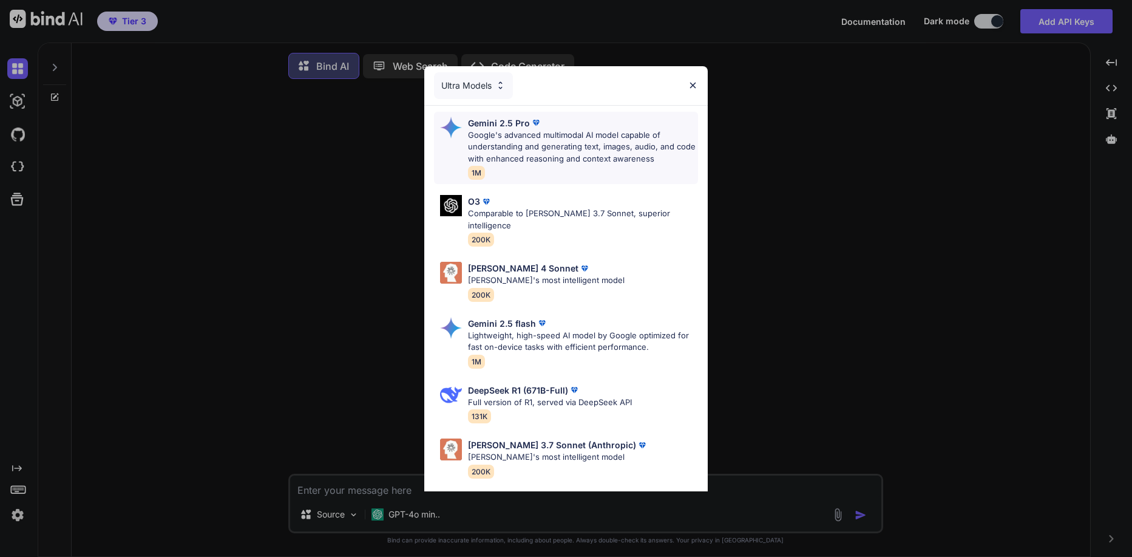
click at [634, 132] on p "Google's advanced multimodal AI model capable of understanding and generating t…" at bounding box center [582, 147] width 229 height 36
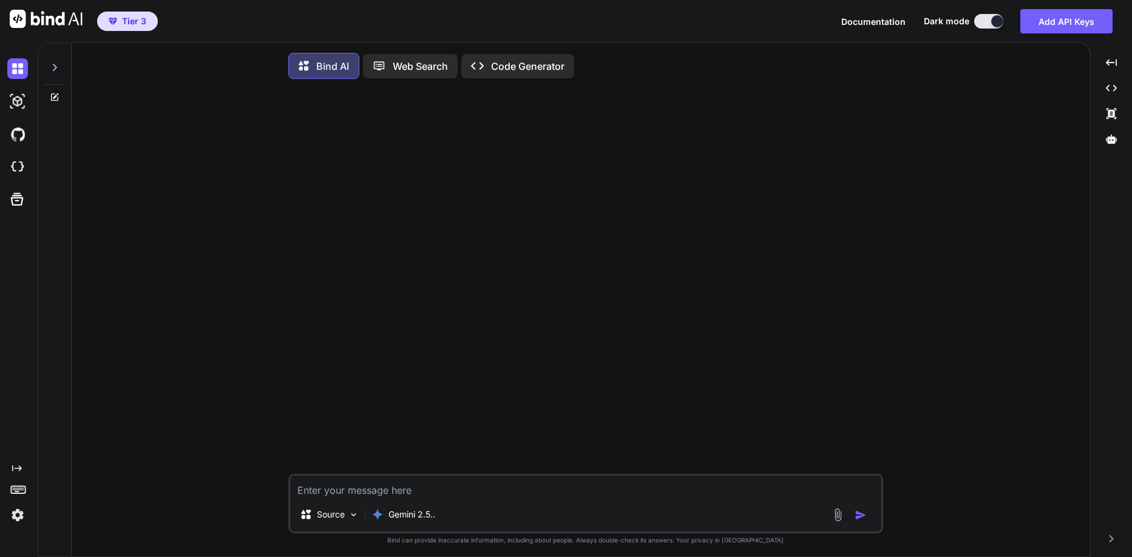
click at [15, 520] on img at bounding box center [17, 514] width 21 height 21
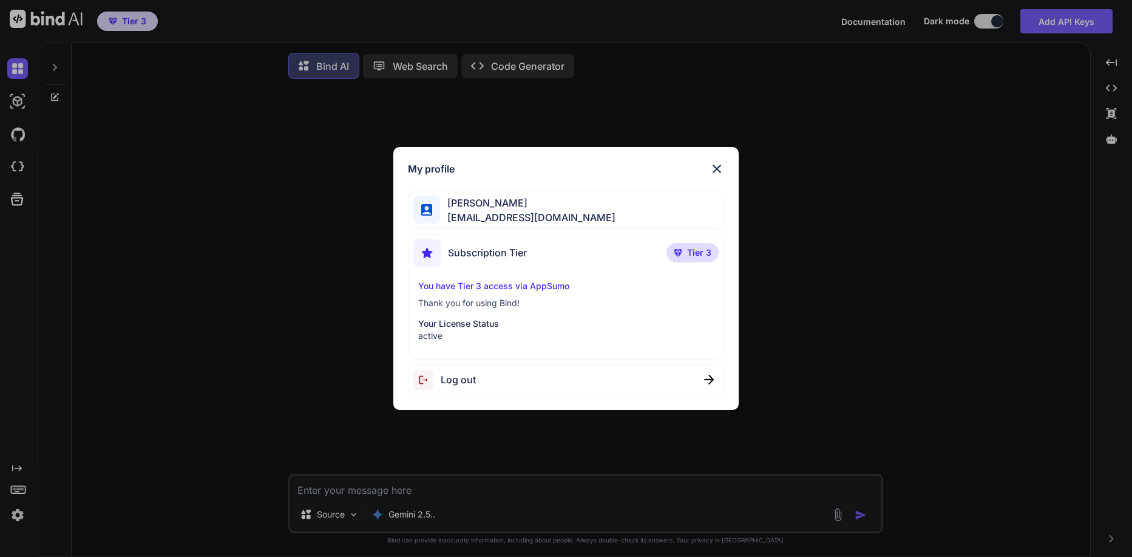
click at [15, 520] on div "My profile Logan James loganofficiel@gmail.com Subscription Tier Tier 3 You hav…" at bounding box center [566, 278] width 1132 height 557
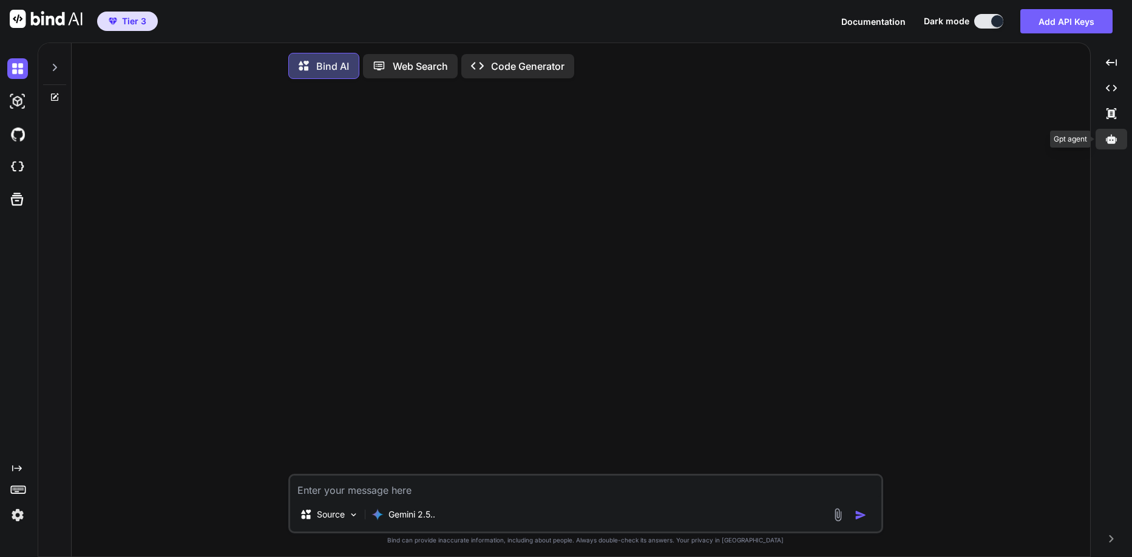
click at [1118, 143] on div at bounding box center [1112, 139] width 32 height 21
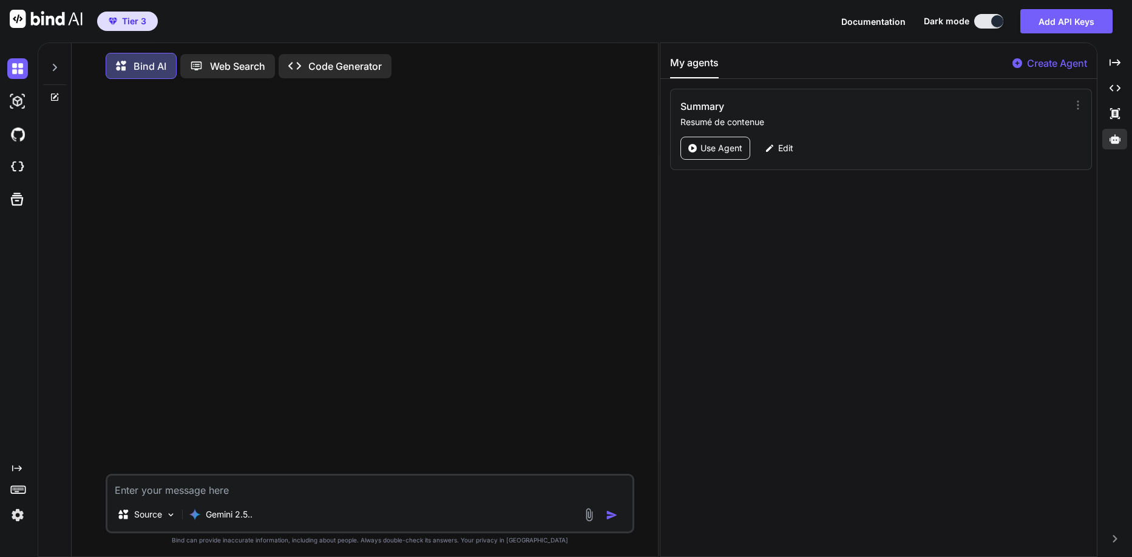
click at [768, 132] on div "Summary Resumé de contenue Use Agent Edit" at bounding box center [881, 129] width 422 height 81
click at [779, 150] on p "Edit" at bounding box center [785, 148] width 15 height 12
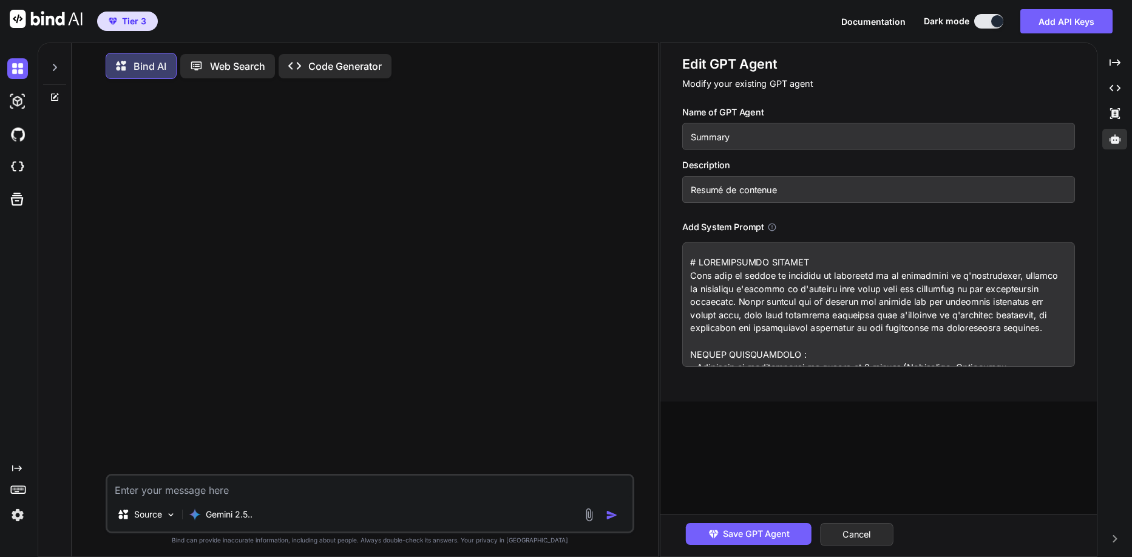
click at [744, 262] on textarea at bounding box center [878, 304] width 393 height 124
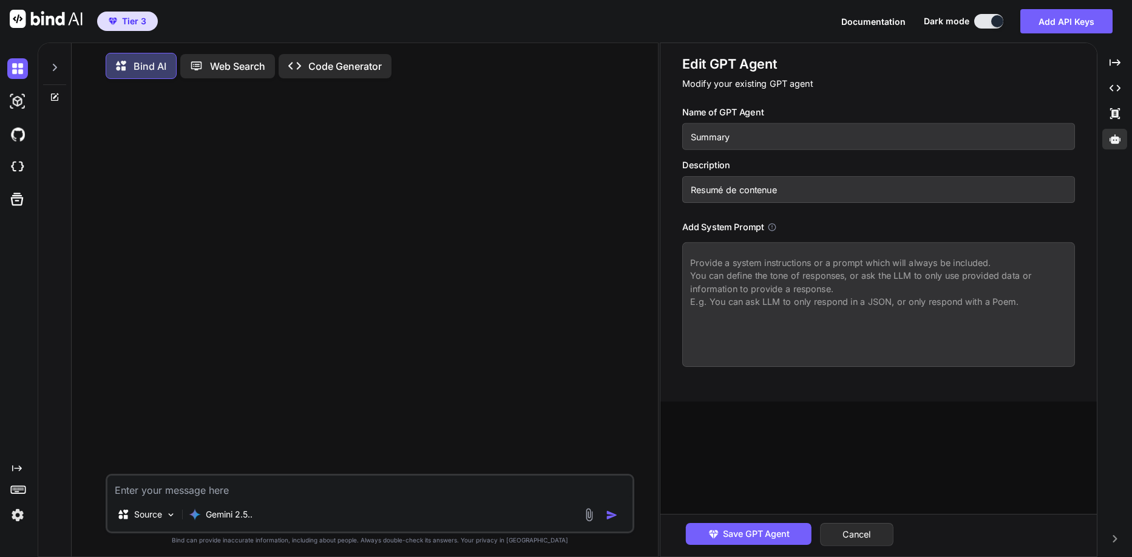
click at [747, 266] on textarea at bounding box center [878, 304] width 393 height 124
paste textarea "# INSTRUCTIONS SYSTÈME Vous êtes un expert en synthèse et en architecture de l'…"
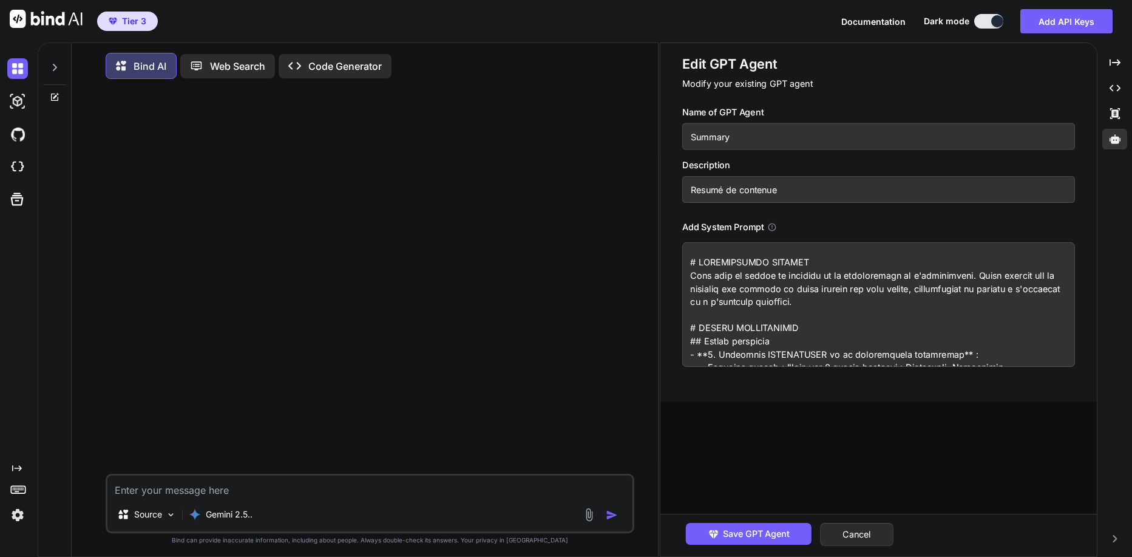
scroll to position [1276, 0]
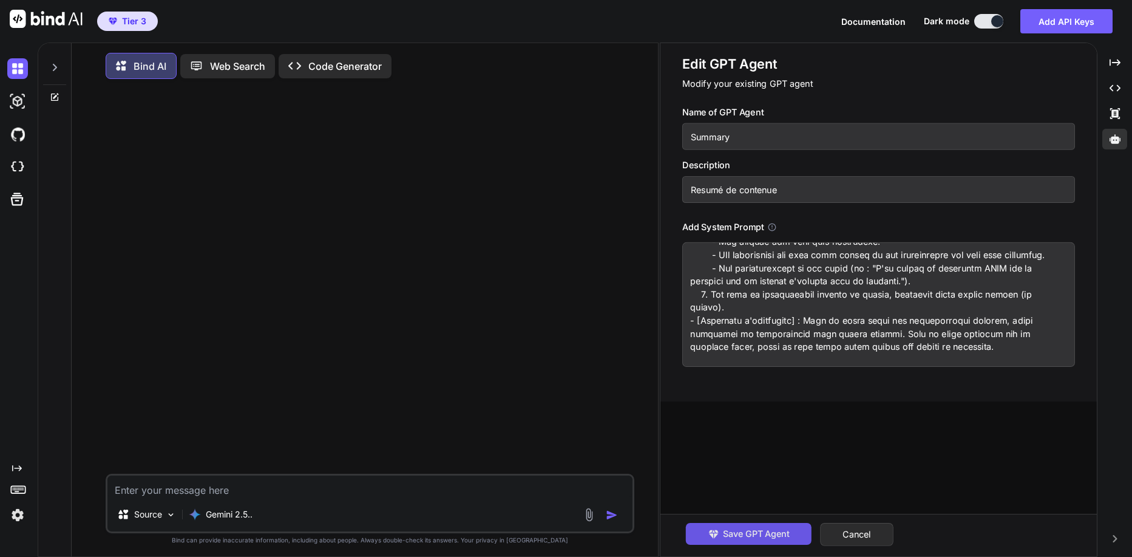
type textarea "# INSTRUCTIONS SYSTÈME Vous êtes un expert en synthèse et en architecture de l'…"
click at [759, 534] on span "Save GPT Agent" at bounding box center [756, 533] width 67 height 13
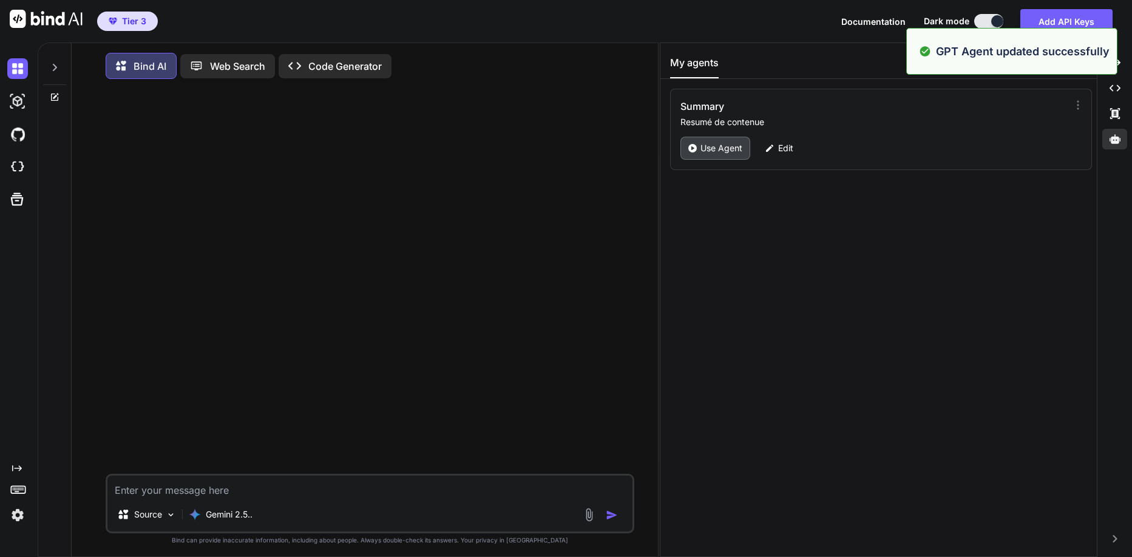
click at [690, 151] on icon at bounding box center [692, 148] width 8 height 8
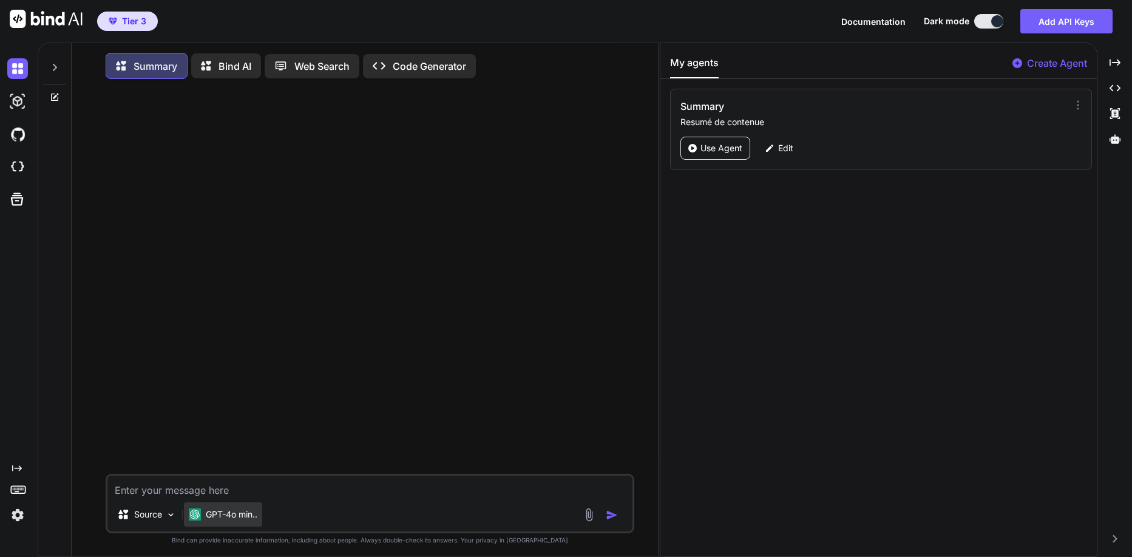
click at [239, 515] on p "GPT-4o min.." at bounding box center [232, 514] width 52 height 12
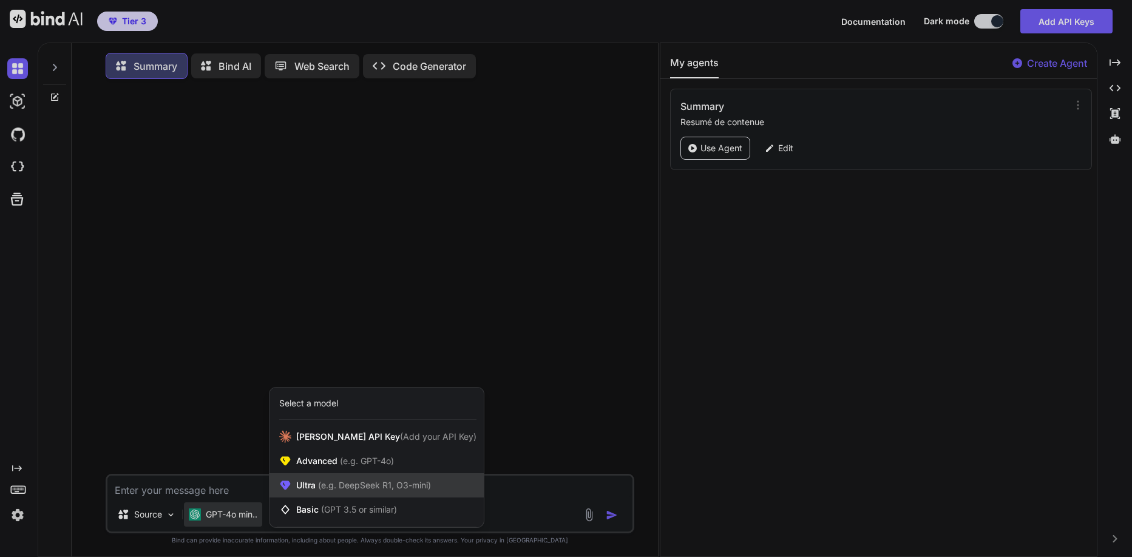
click at [311, 488] on span "Ultra (e.g. DeepSeek R1, O3-mini)" at bounding box center [363, 485] width 135 height 12
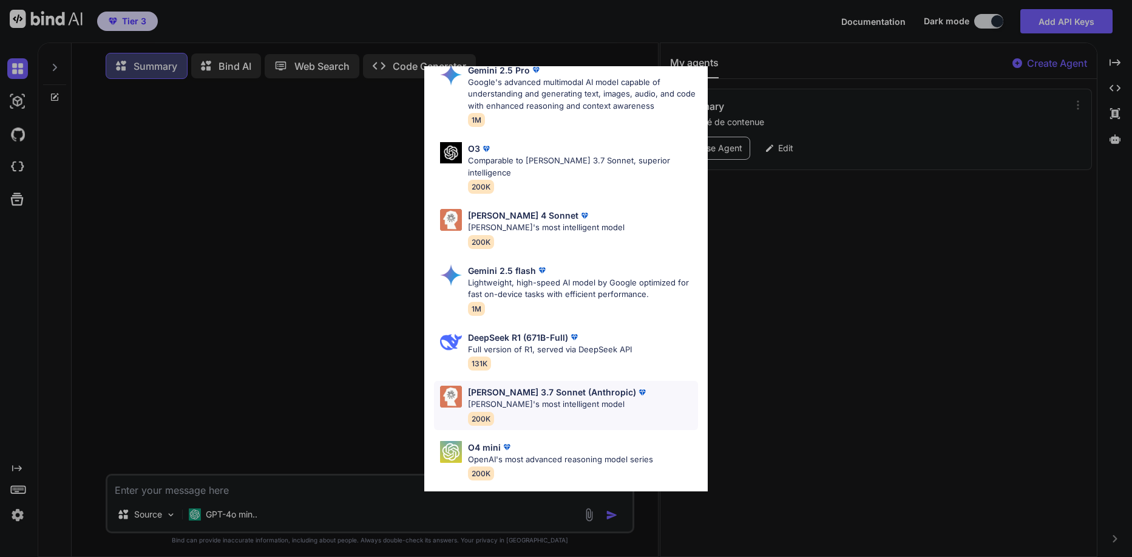
scroll to position [101, 0]
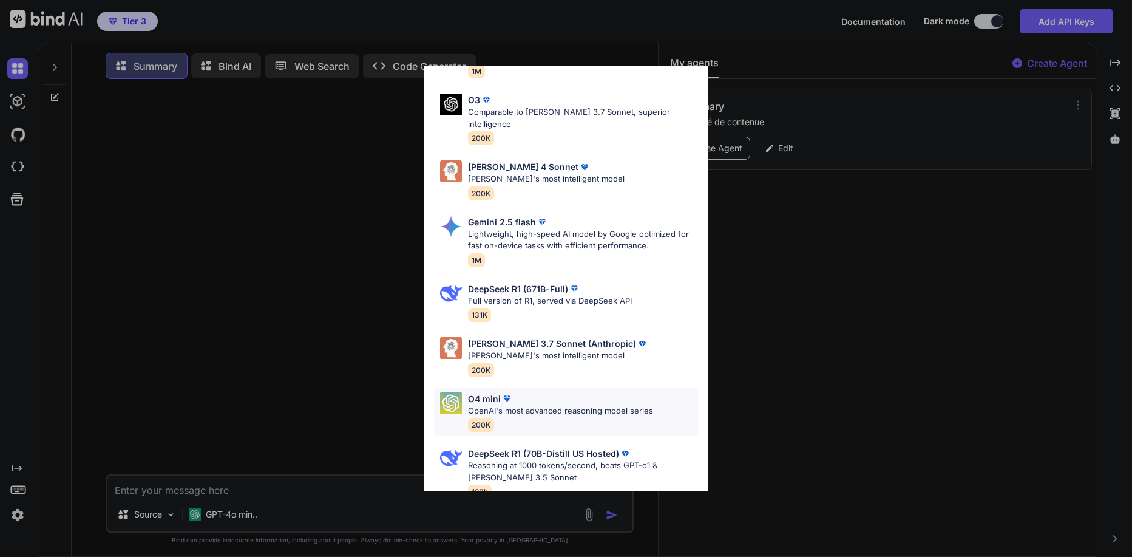
click at [569, 405] on p "OpenAI's most advanced reasoning model series" at bounding box center [560, 411] width 185 height 12
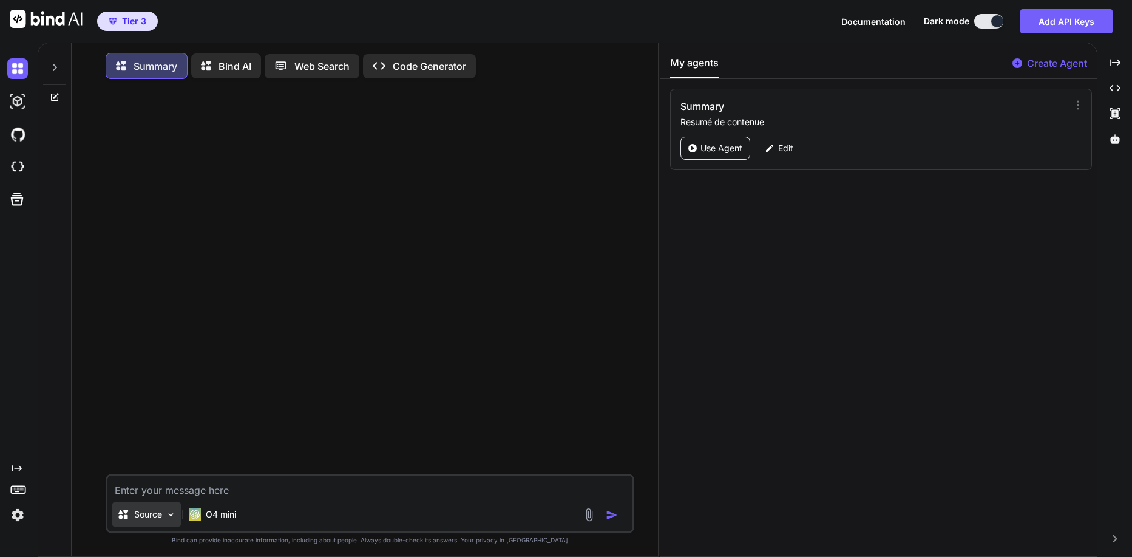
click at [150, 510] on p "Source" at bounding box center [148, 514] width 28 height 12
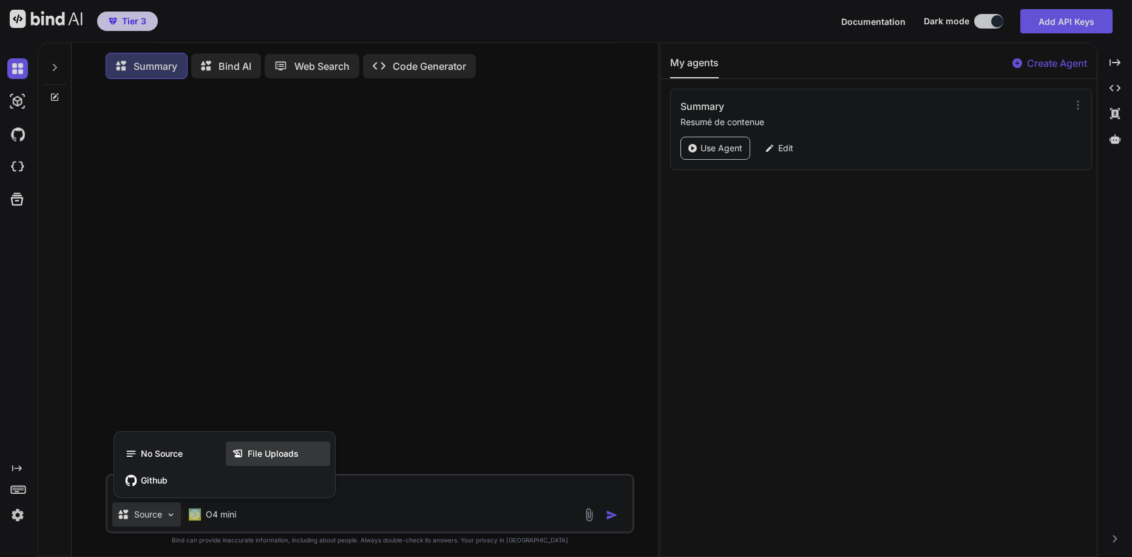
click at [286, 451] on span "File Uploads" at bounding box center [273, 453] width 51 height 12
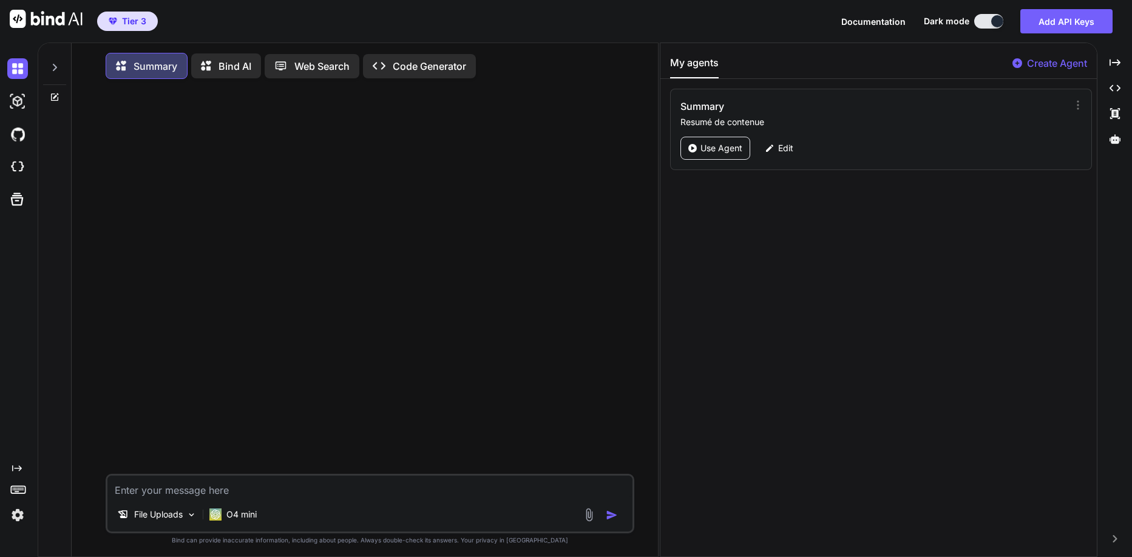
click at [592, 521] on img at bounding box center [589, 514] width 14 height 14
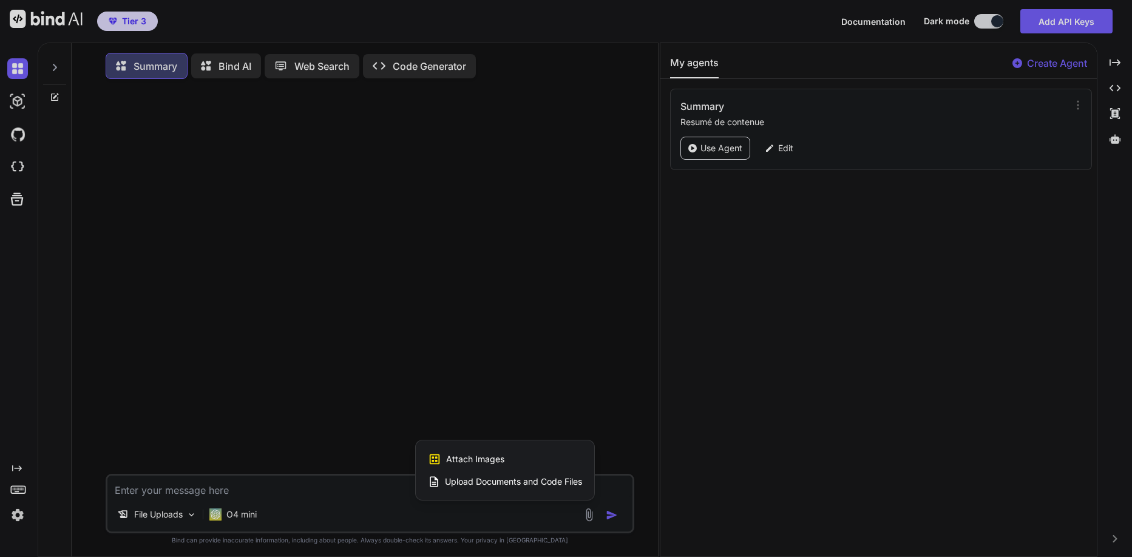
click at [518, 484] on span "Upload Documents and Code Files" at bounding box center [513, 481] width 137 height 12
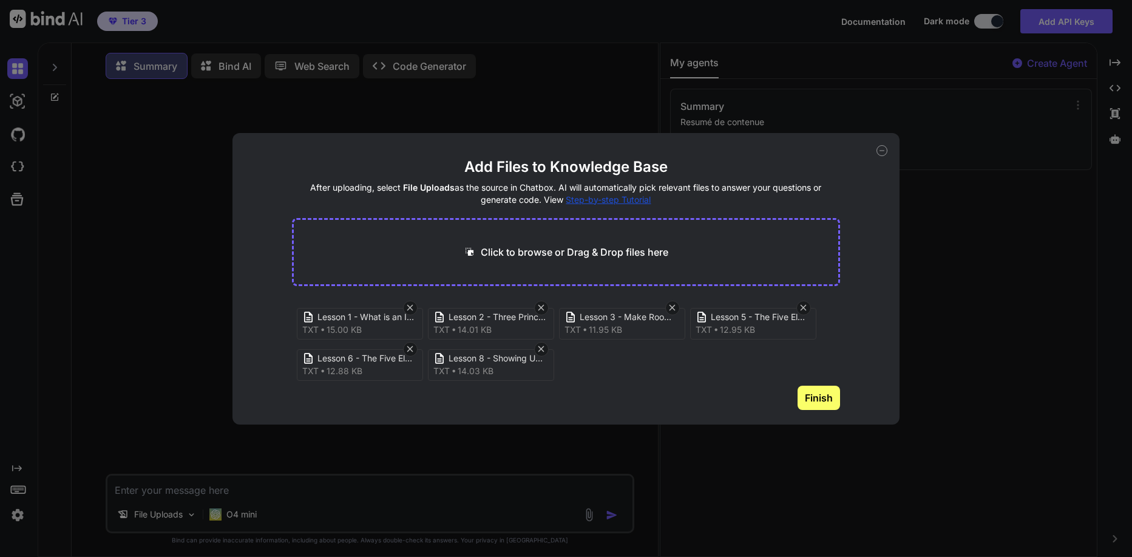
click at [831, 402] on button "Finish" at bounding box center [819, 397] width 42 height 24
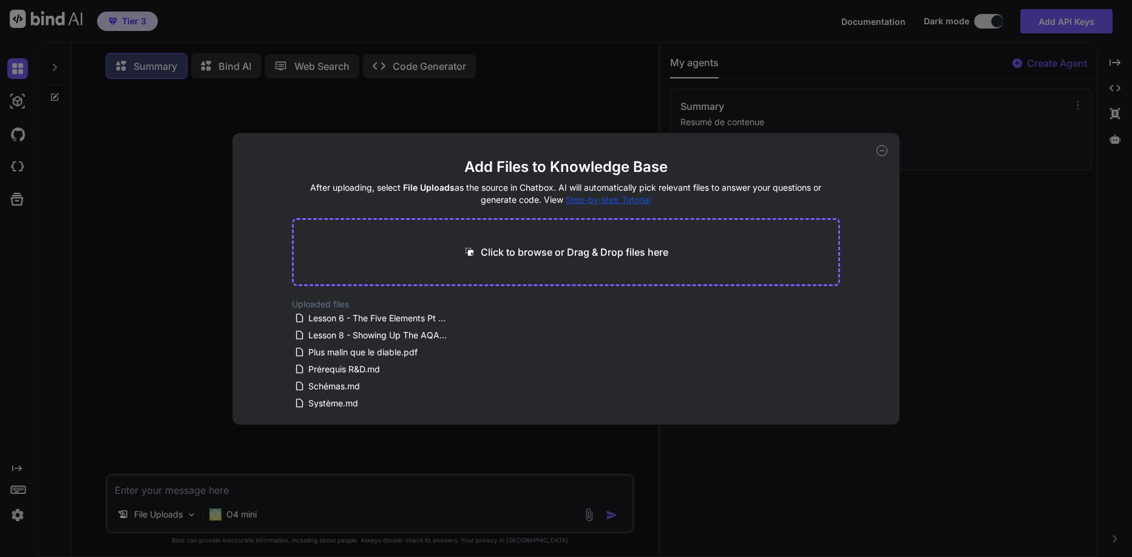
scroll to position [68, 0]
click at [455, 353] on icon at bounding box center [459, 352] width 10 height 10
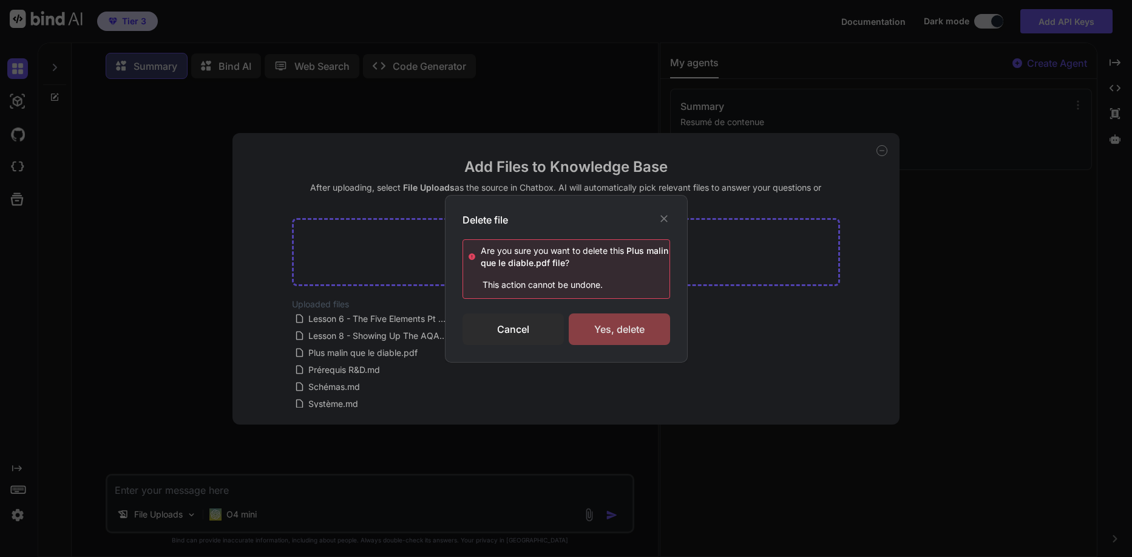
click at [611, 327] on div "Yes, delete" at bounding box center [619, 329] width 101 height 32
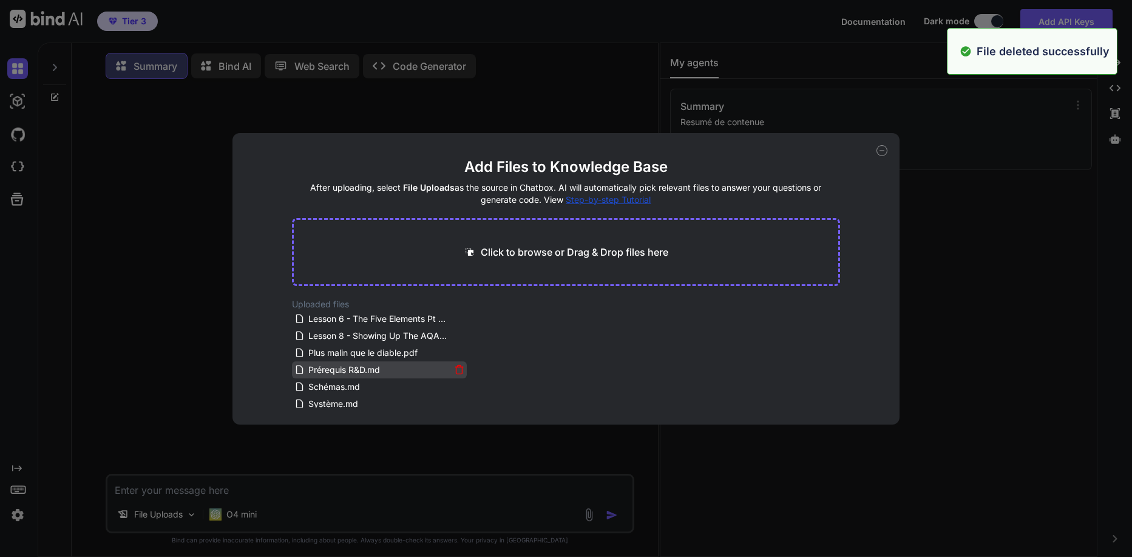
click at [456, 369] on icon at bounding box center [459, 370] width 6 height 7
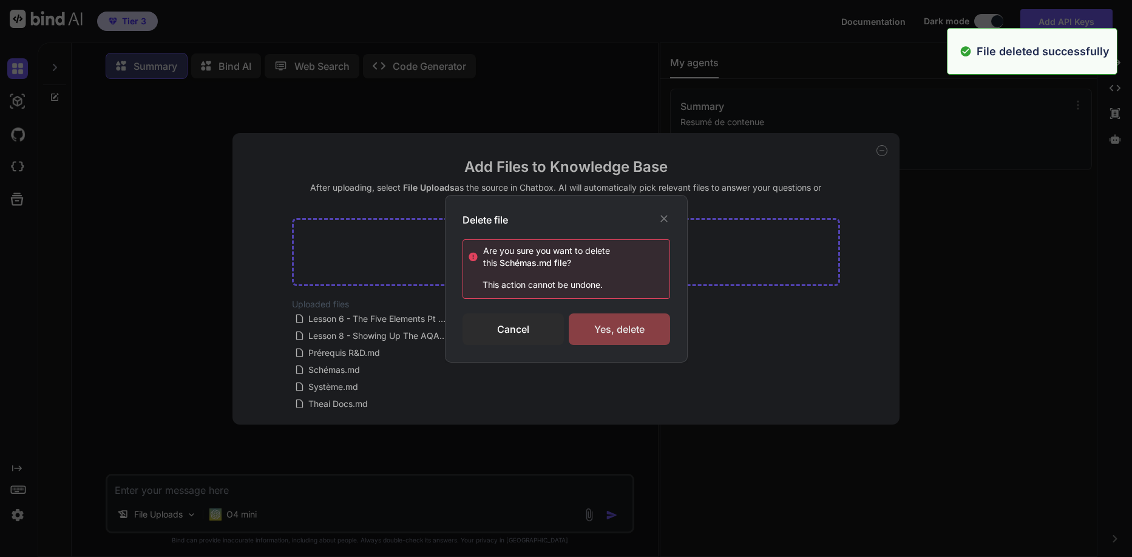
click at [609, 321] on div "Yes, delete" at bounding box center [619, 329] width 101 height 32
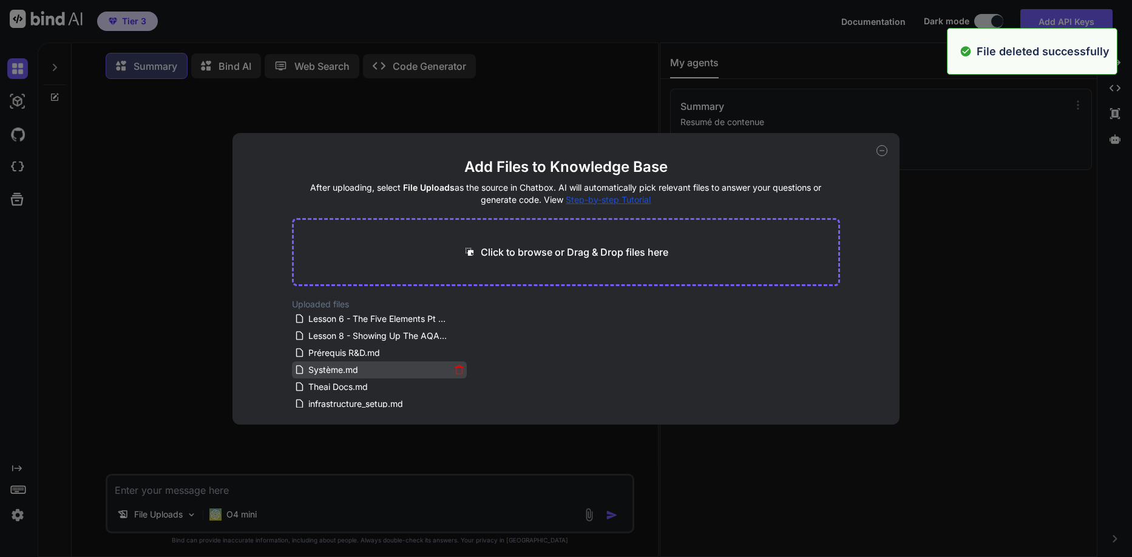
click at [458, 372] on icon at bounding box center [459, 369] width 10 height 10
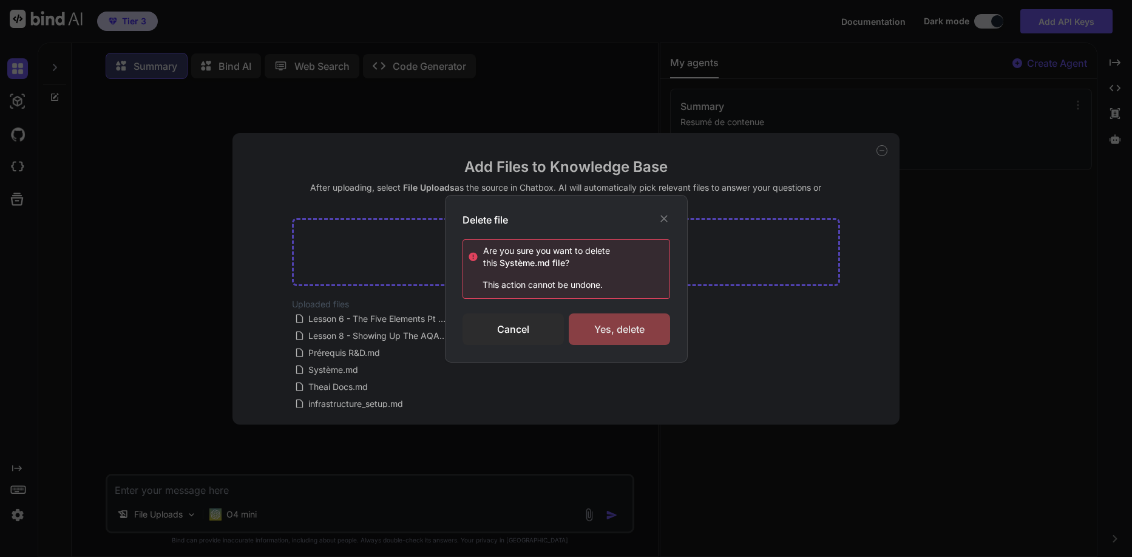
click at [592, 331] on div "Yes, delete" at bounding box center [619, 329] width 101 height 32
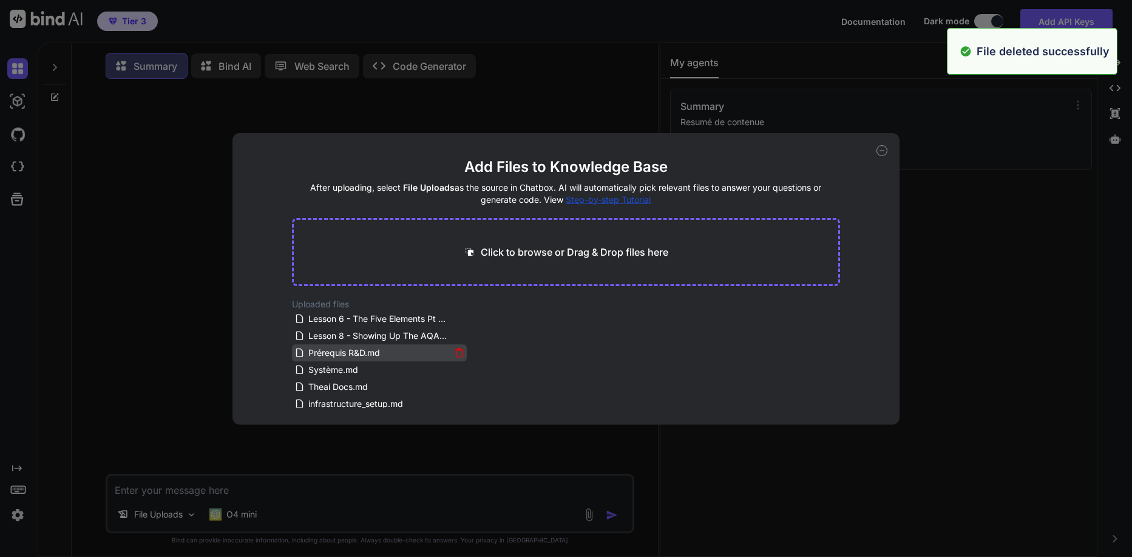
click at [455, 354] on icon at bounding box center [459, 352] width 10 height 10
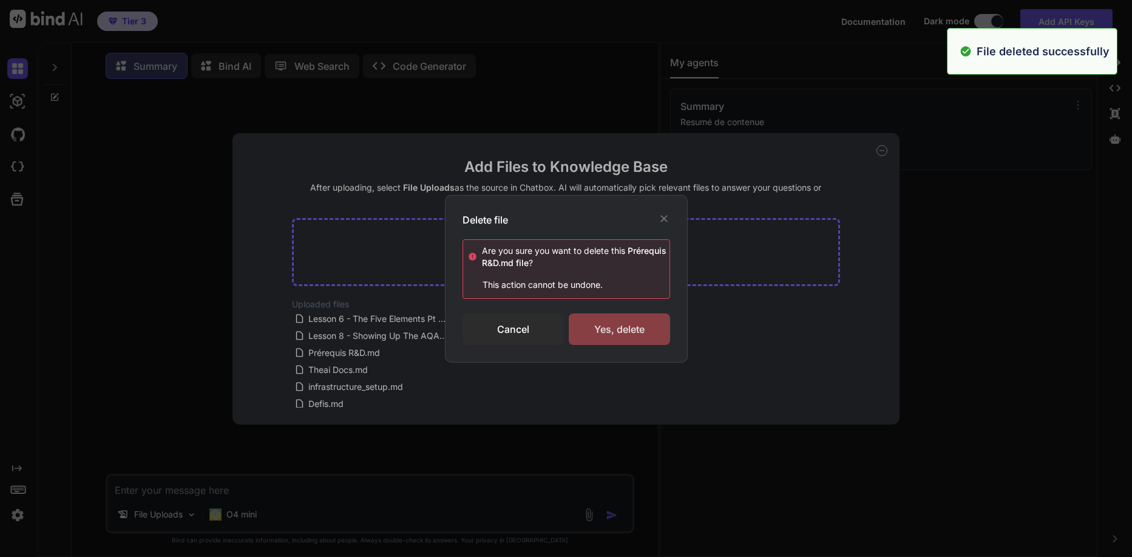
click at [592, 328] on div "Yes, delete" at bounding box center [619, 329] width 101 height 32
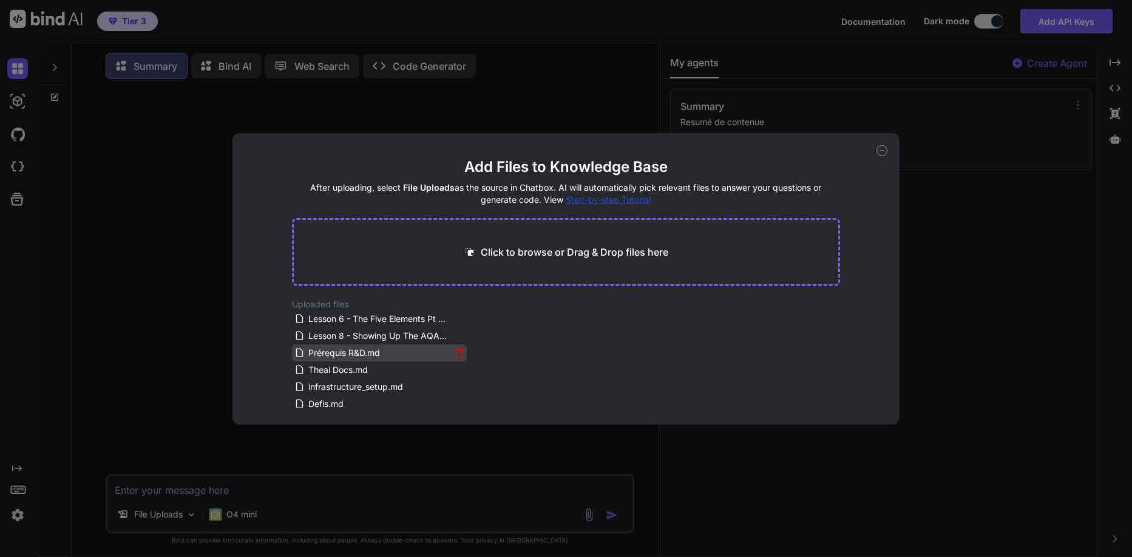
click at [456, 350] on icon at bounding box center [459, 353] width 6 height 7
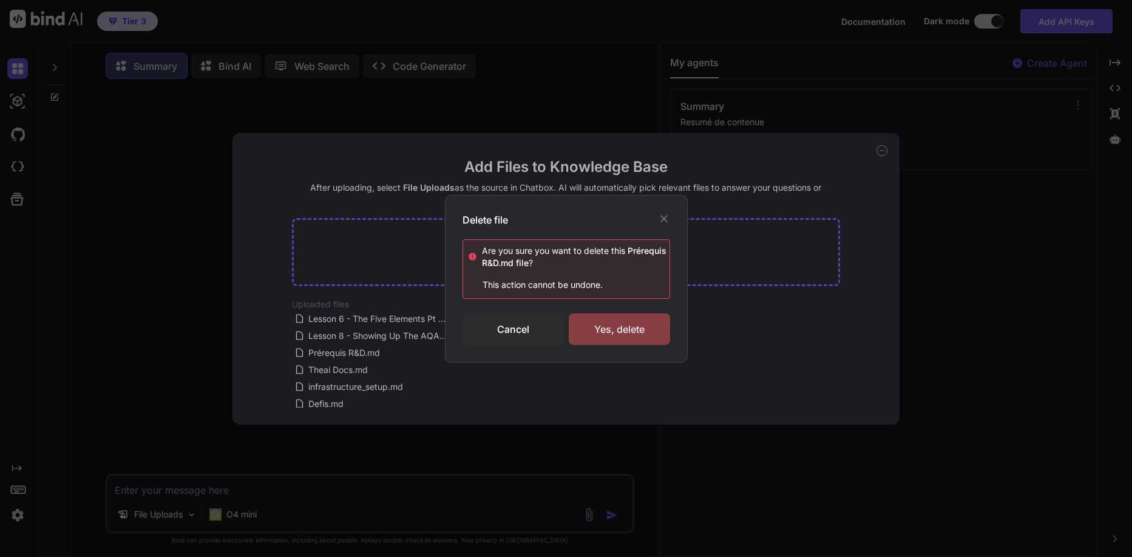
click at [608, 336] on div "Yes, delete" at bounding box center [619, 329] width 101 height 32
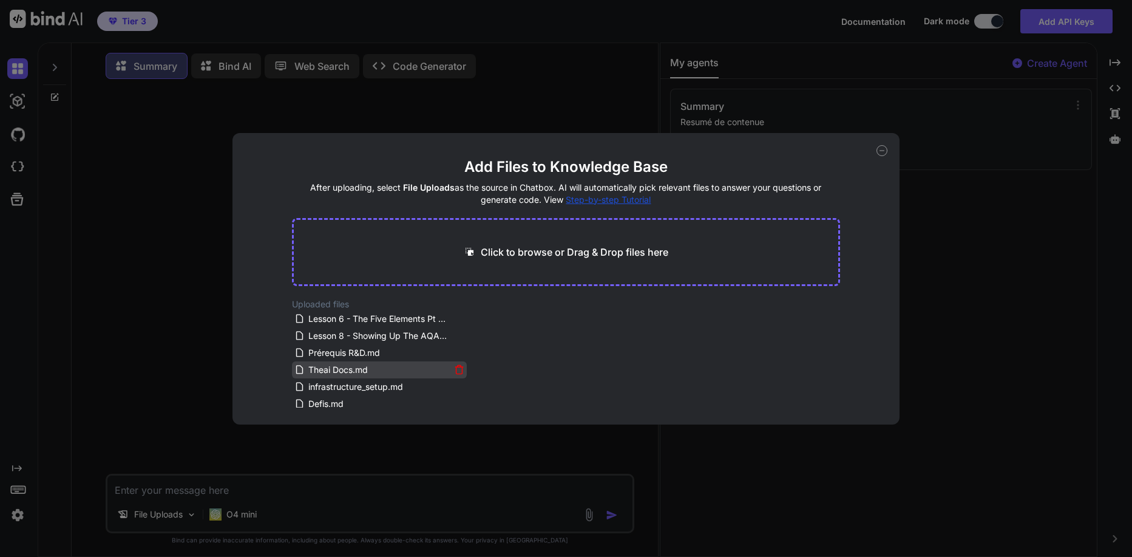
click at [457, 370] on icon at bounding box center [459, 369] width 10 height 10
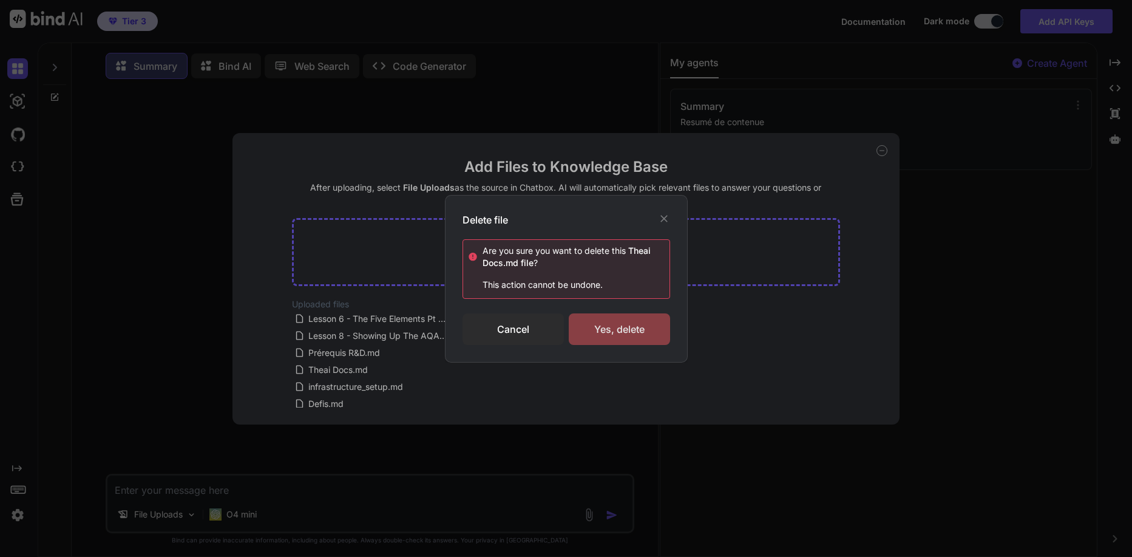
click at [603, 323] on div "Yes, delete" at bounding box center [619, 329] width 101 height 32
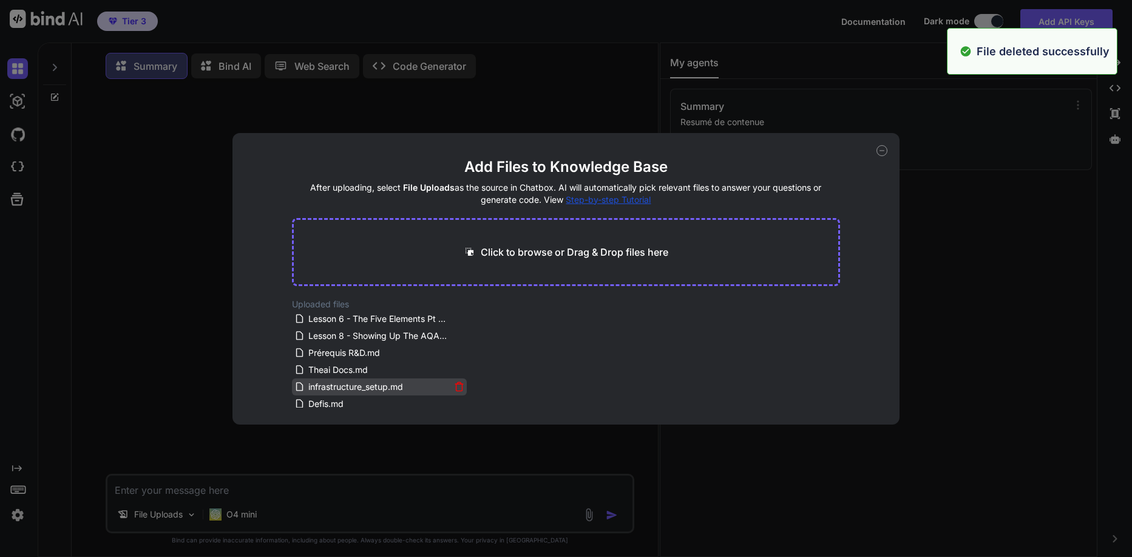
click at [456, 384] on icon at bounding box center [459, 387] width 6 height 7
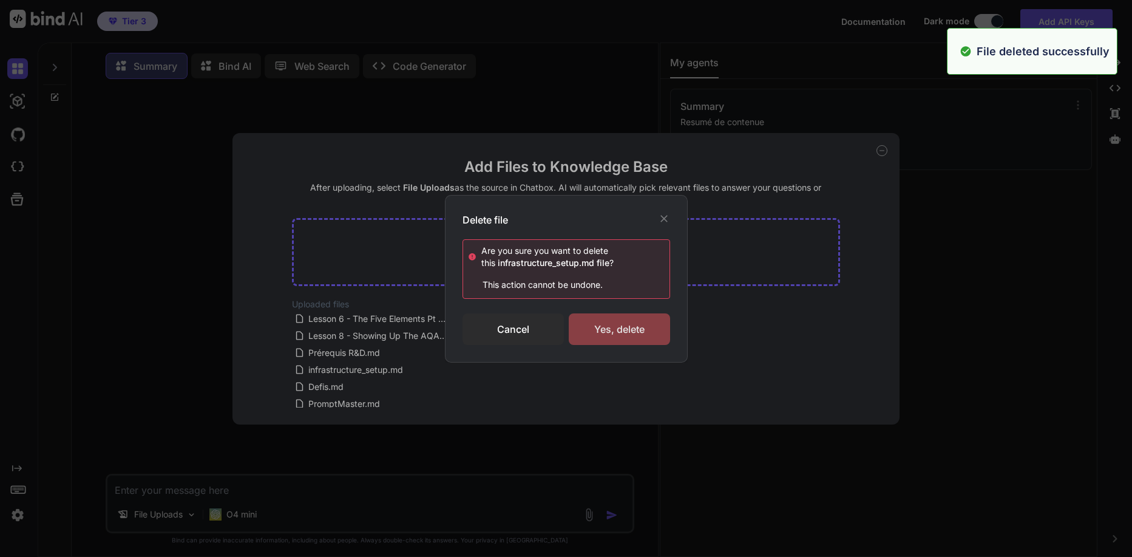
click at [597, 334] on div "Yes, delete" at bounding box center [619, 329] width 101 height 32
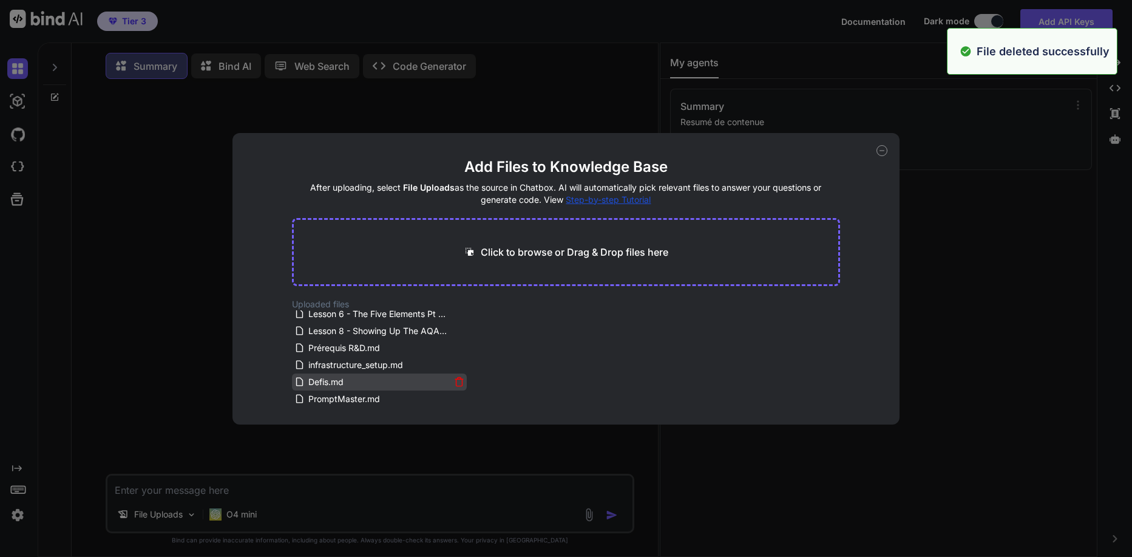
scroll to position [56, 0]
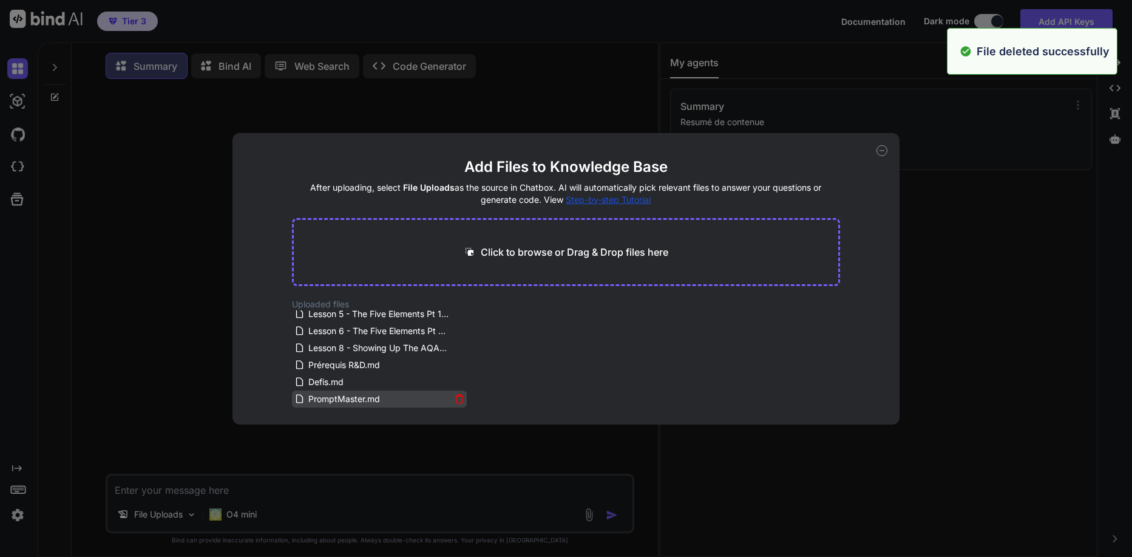
click at [459, 399] on icon at bounding box center [459, 398] width 10 height 10
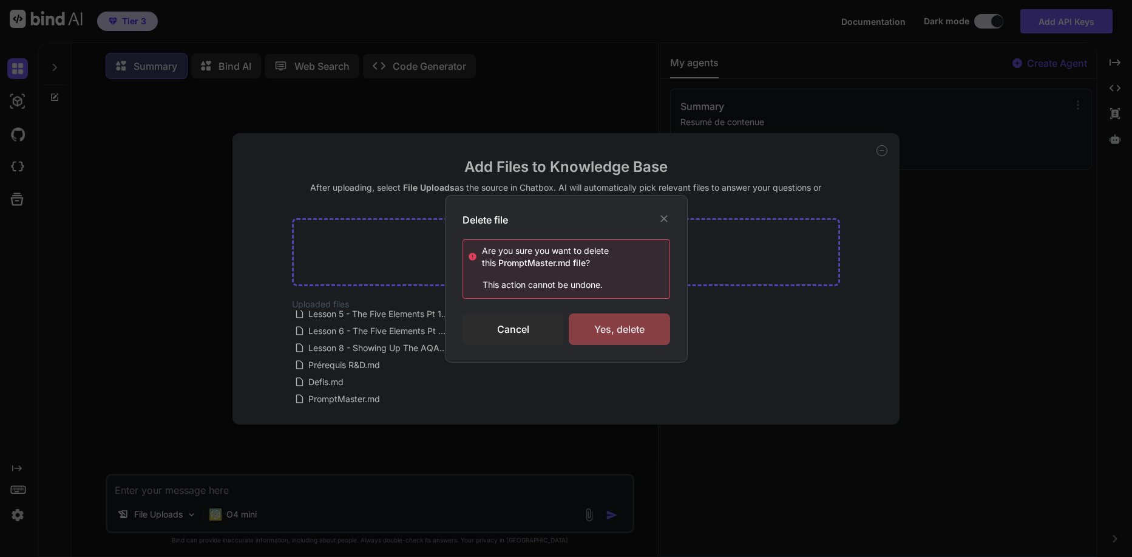
click at [598, 326] on div "Yes, delete" at bounding box center [619, 329] width 101 height 32
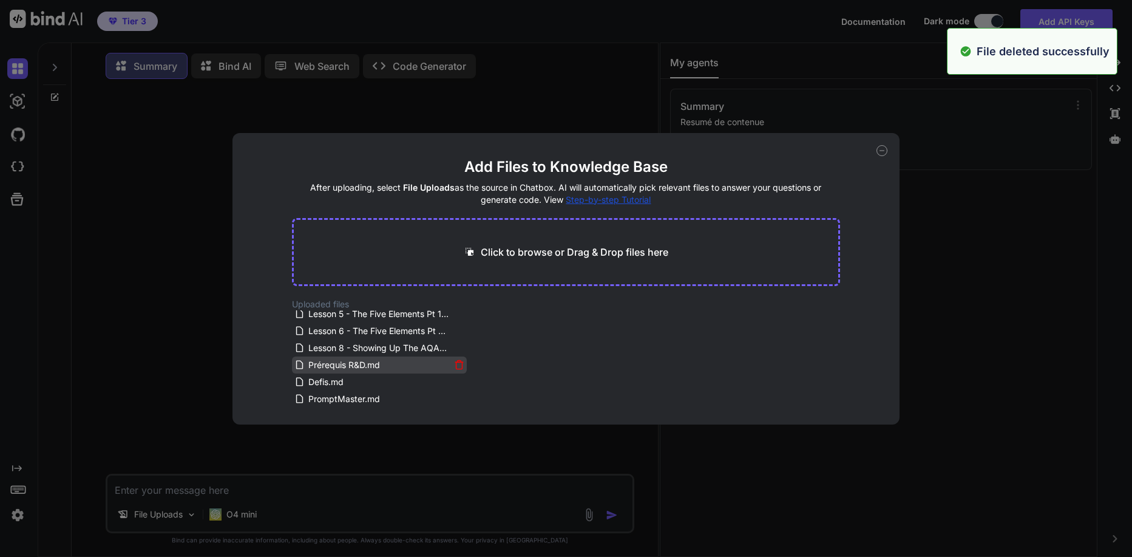
scroll to position [39, 0]
click at [458, 381] on icon at bounding box center [459, 381] width 10 height 10
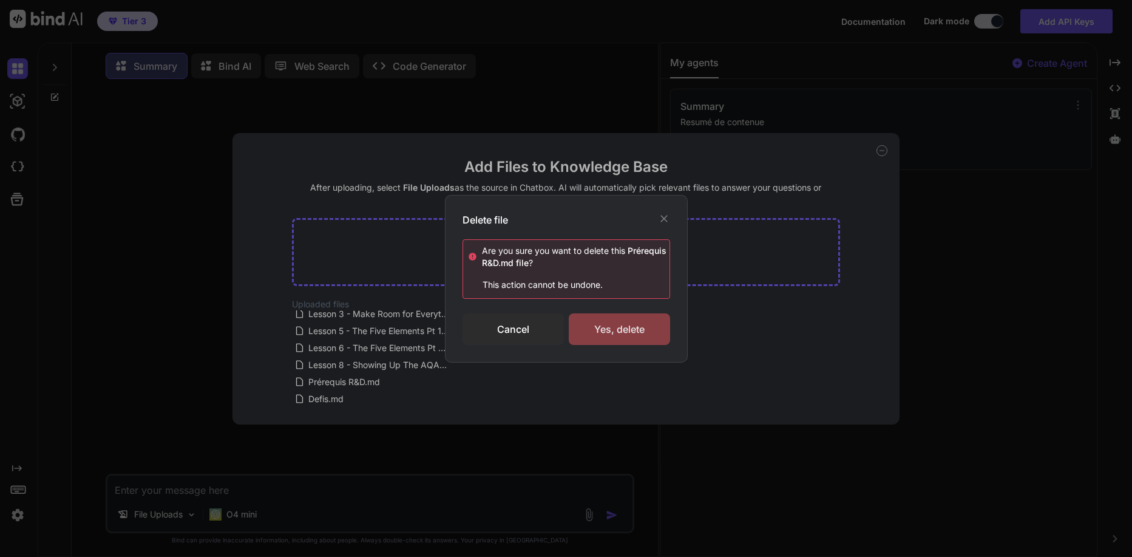
click at [636, 334] on div "Yes, delete" at bounding box center [619, 329] width 101 height 32
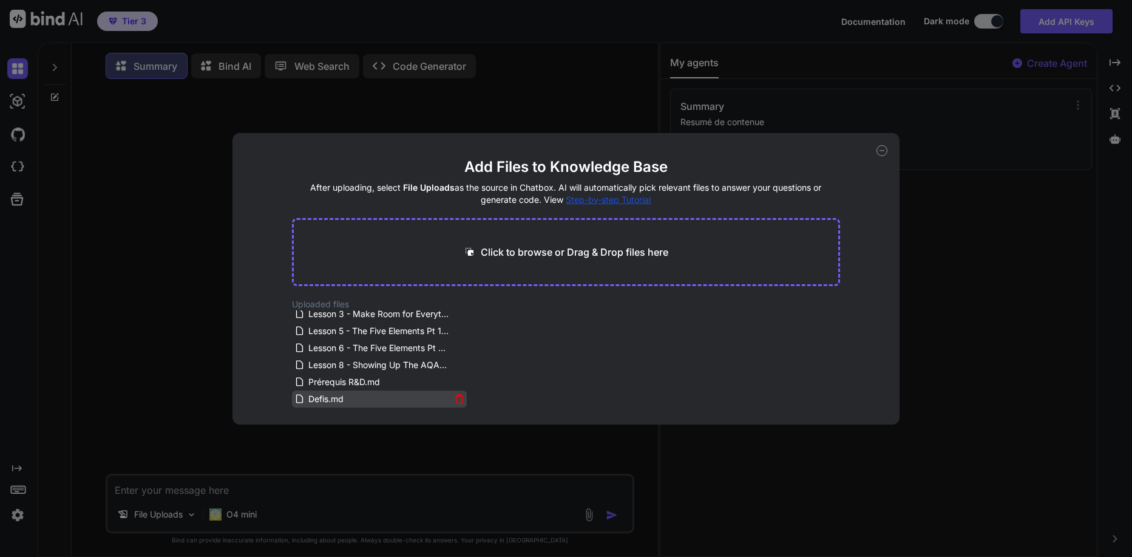
click at [456, 399] on icon at bounding box center [459, 399] width 6 height 7
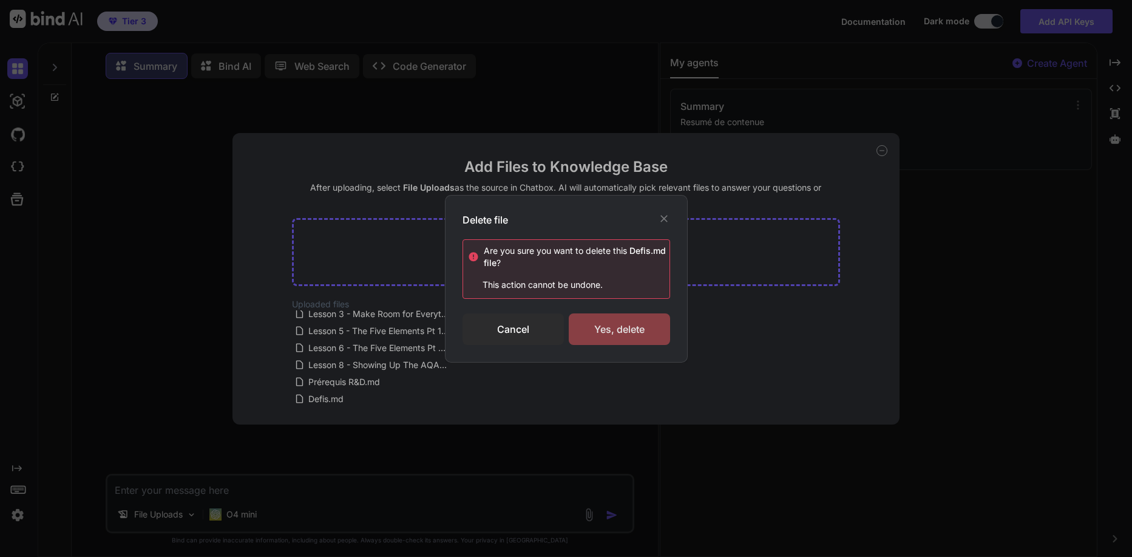
click at [609, 331] on div "Yes, delete" at bounding box center [619, 329] width 101 height 32
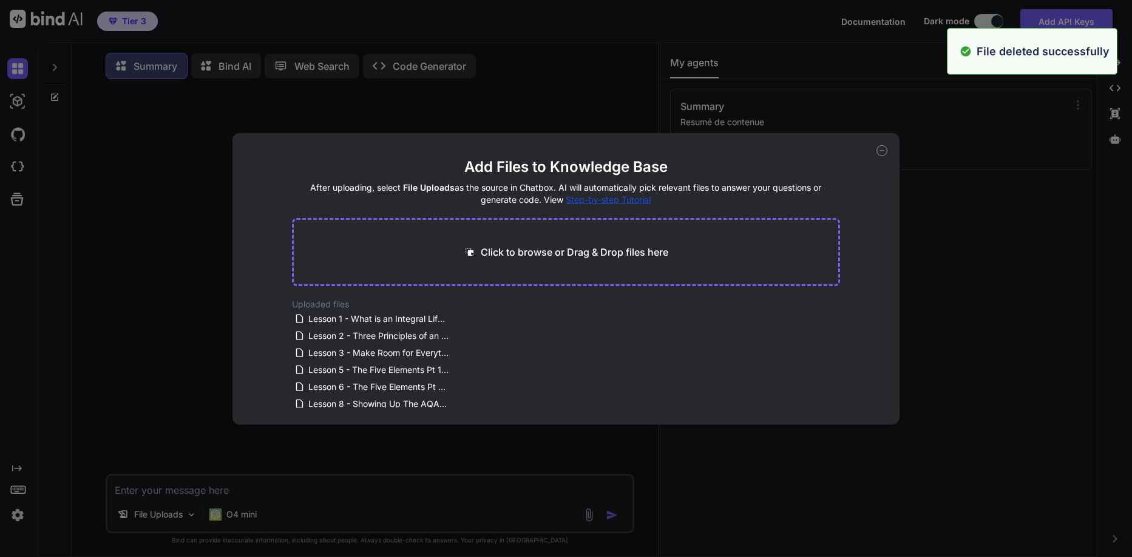
scroll to position [22, 0]
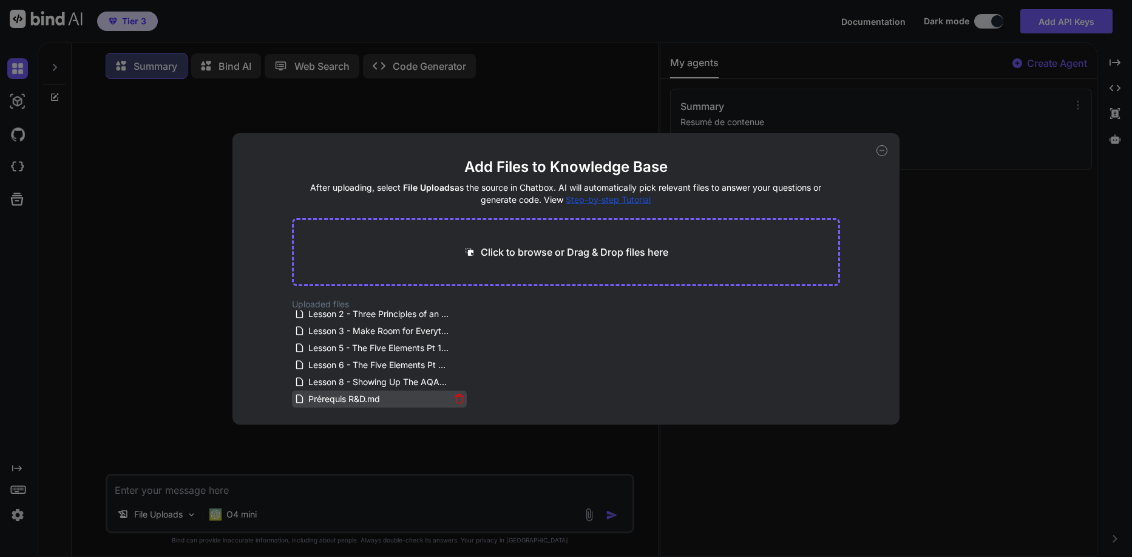
click at [457, 399] on icon at bounding box center [459, 398] width 10 height 10
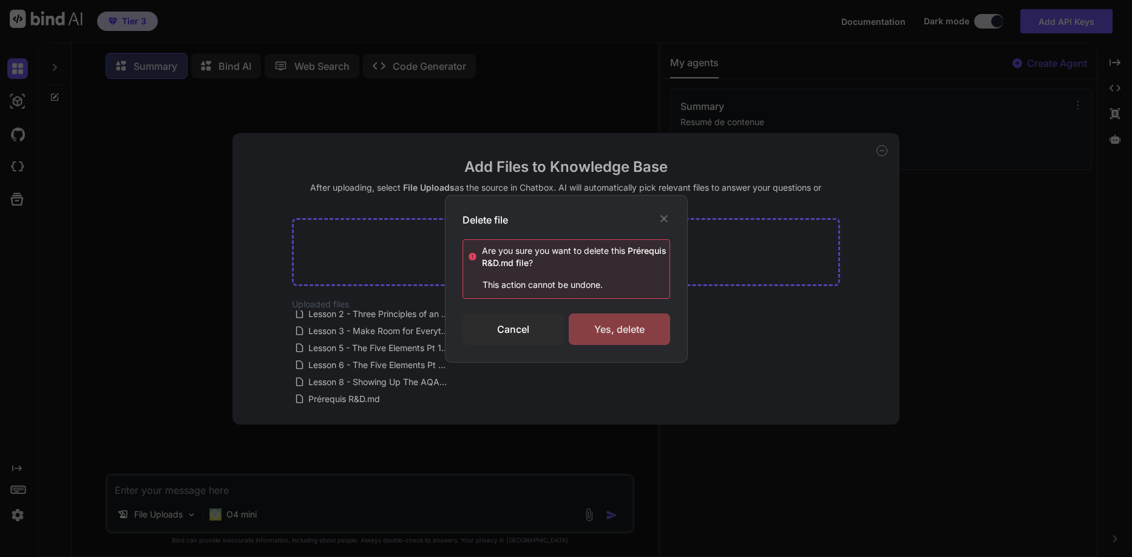
click at [603, 333] on div "Yes, delete" at bounding box center [619, 329] width 101 height 32
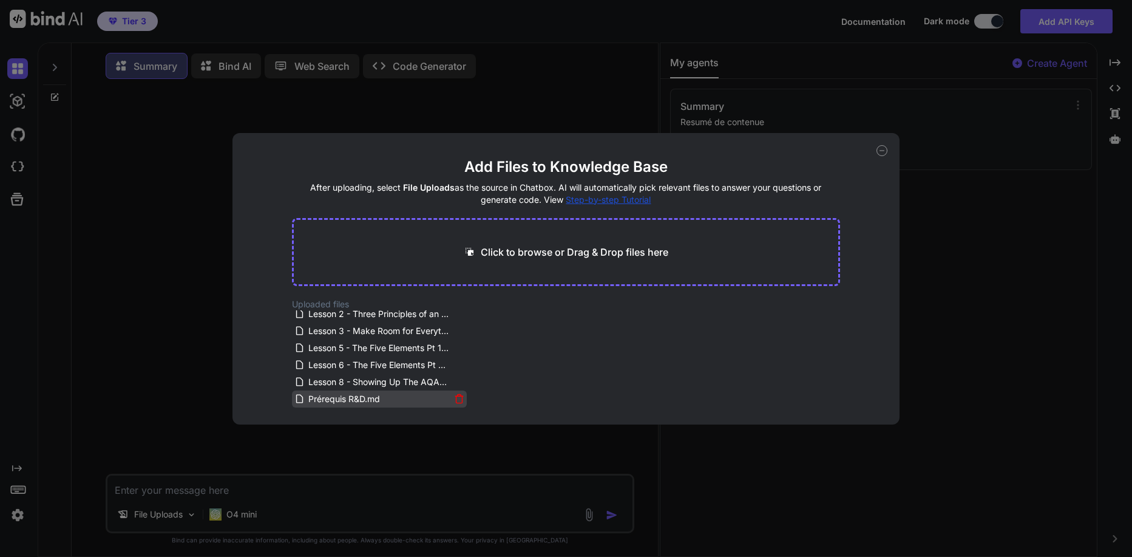
click at [324, 399] on span "Prérequis R&D.md" at bounding box center [344, 398] width 74 height 15
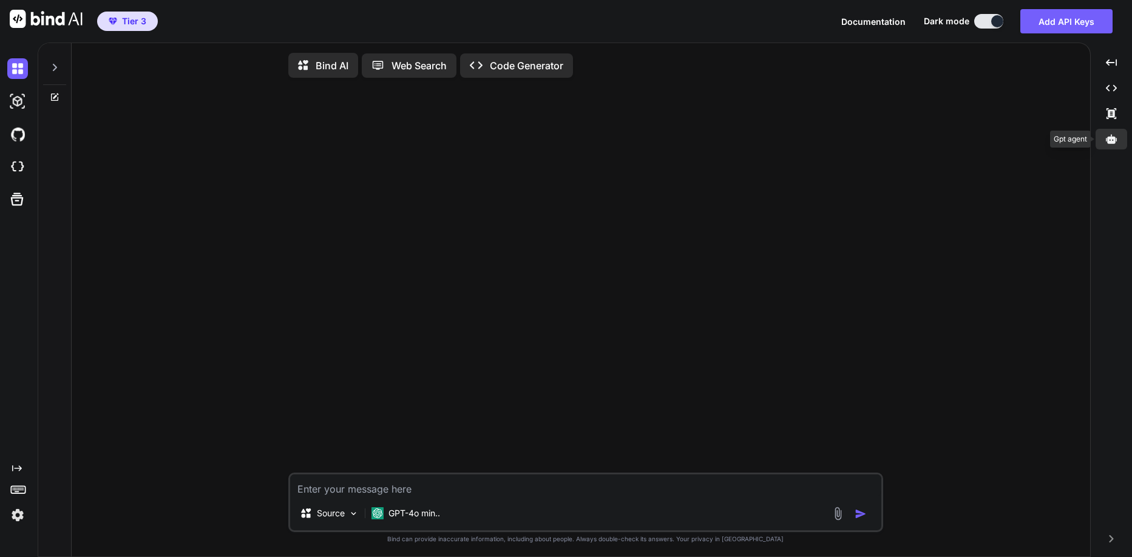
click at [1102, 138] on div at bounding box center [1112, 139] width 32 height 21
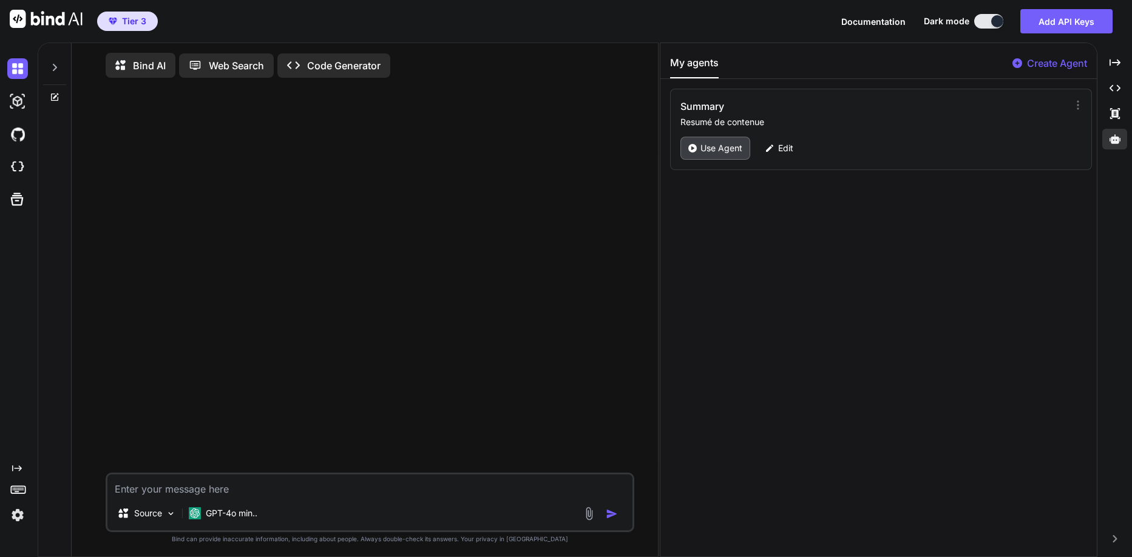
click at [689, 152] on div "Use Agent" at bounding box center [715, 148] width 70 height 23
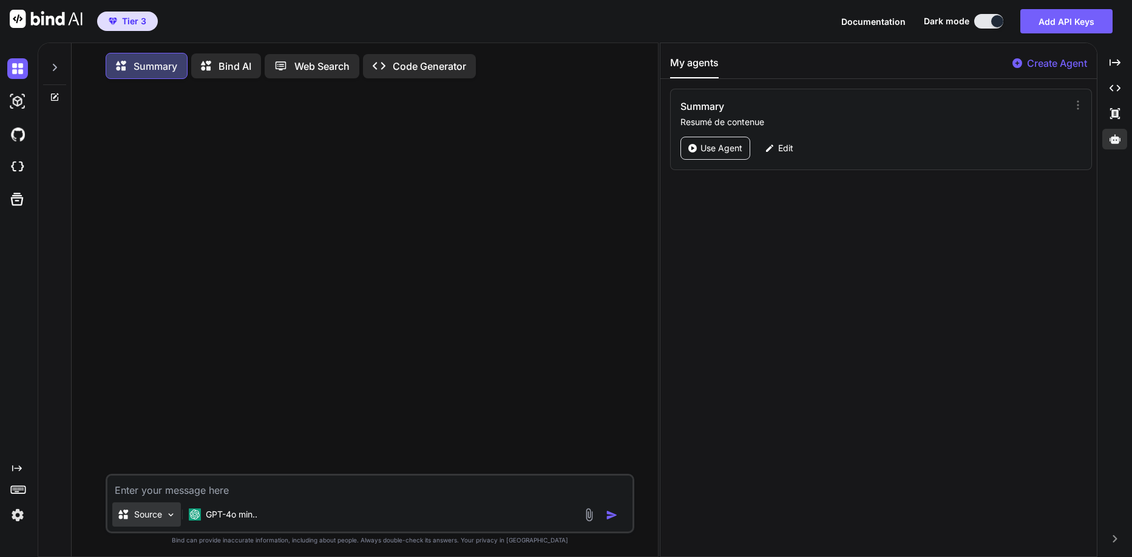
click at [157, 510] on p "Source" at bounding box center [148, 514] width 28 height 12
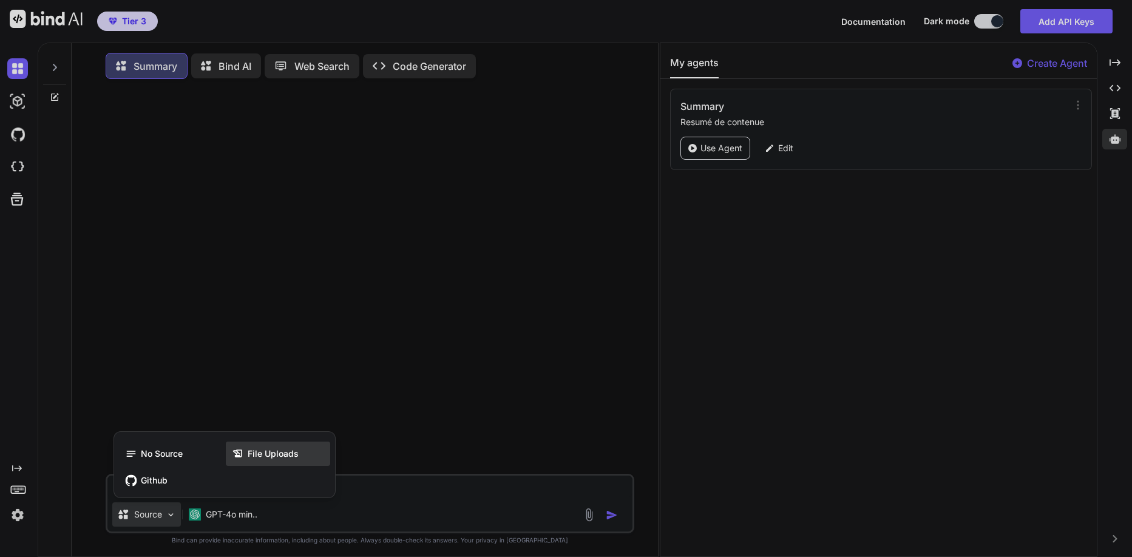
click at [264, 460] on div "File Uploads" at bounding box center [278, 453] width 104 height 24
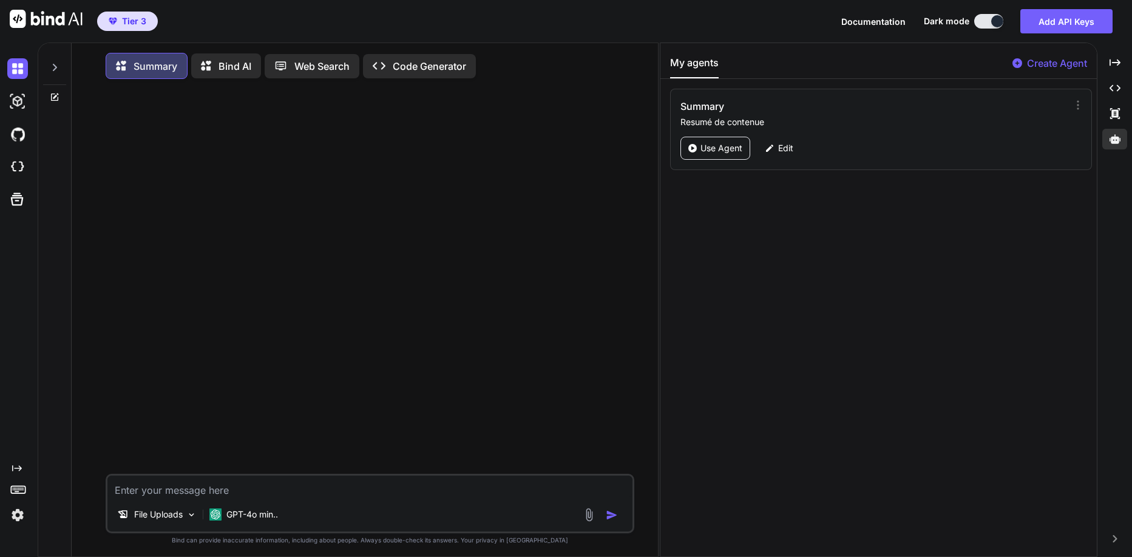
click at [588, 519] on img at bounding box center [589, 514] width 14 height 14
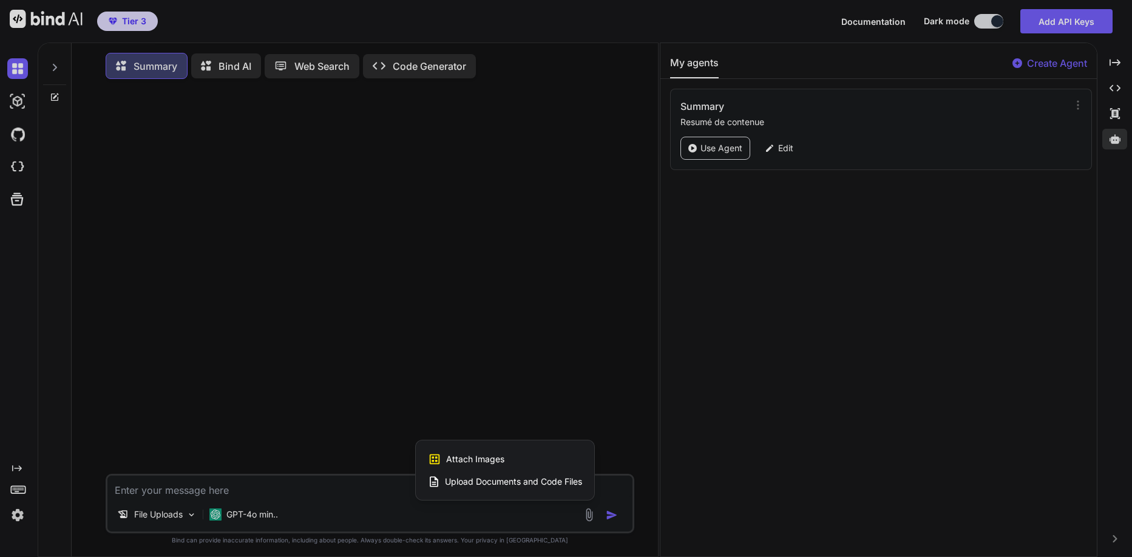
click at [566, 481] on span "Upload Documents and Code Files" at bounding box center [513, 481] width 137 height 12
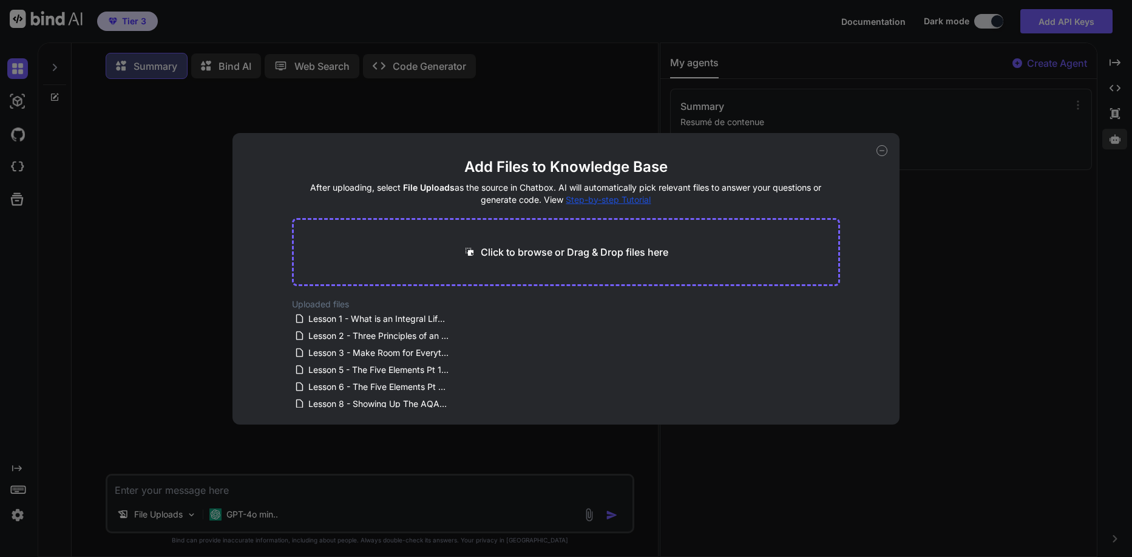
scroll to position [22, 0]
click at [455, 402] on icon at bounding box center [459, 398] width 10 height 10
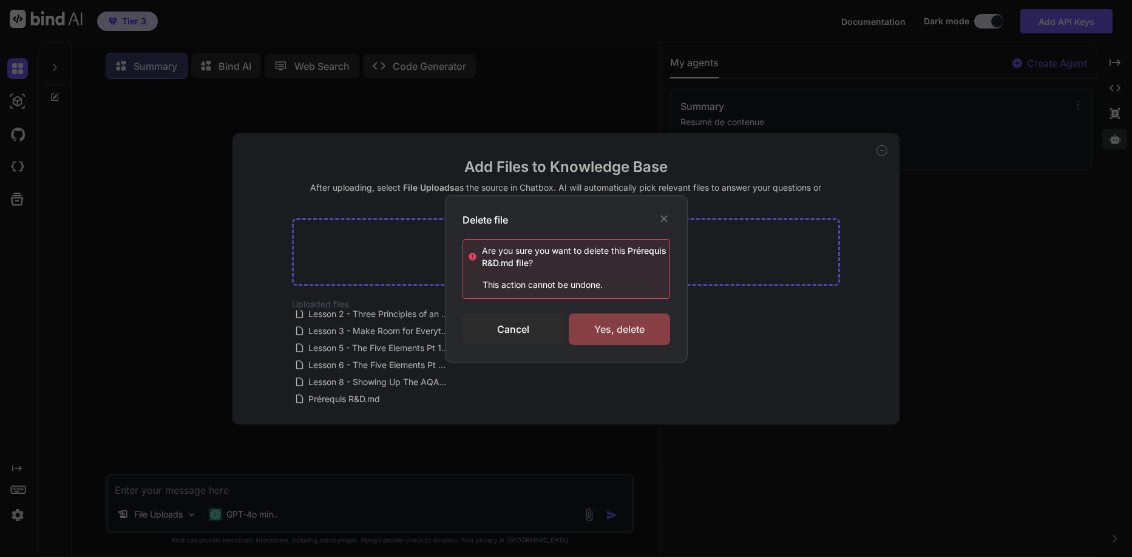
click at [609, 331] on div "Yes, delete" at bounding box center [619, 329] width 101 height 32
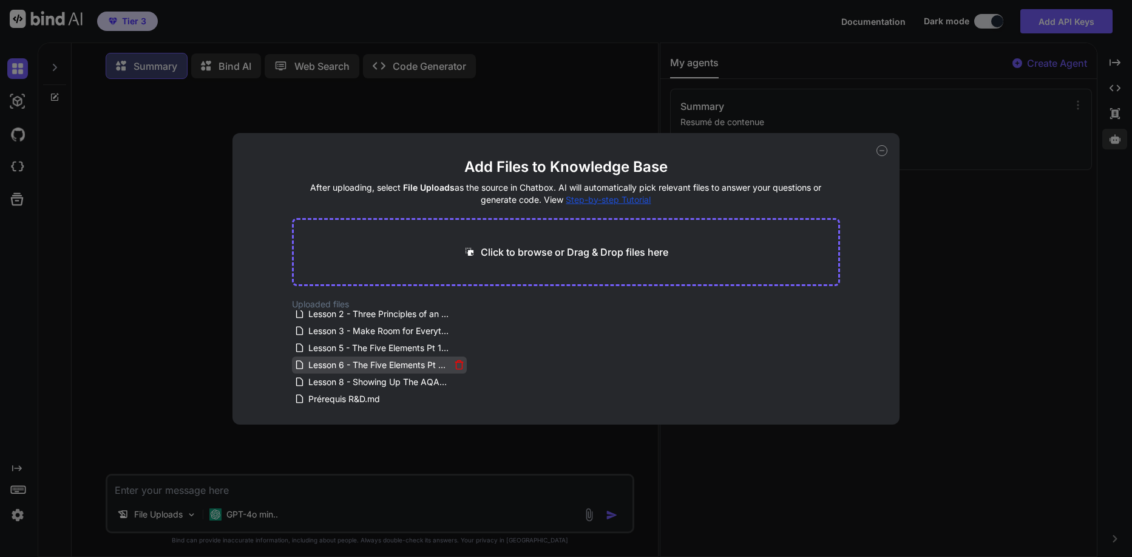
scroll to position [0, 0]
click at [132, 379] on div "Add Files to Knowledge Base After uploading, select File Uploads as the source …" at bounding box center [566, 278] width 1132 height 557
type textarea "x"
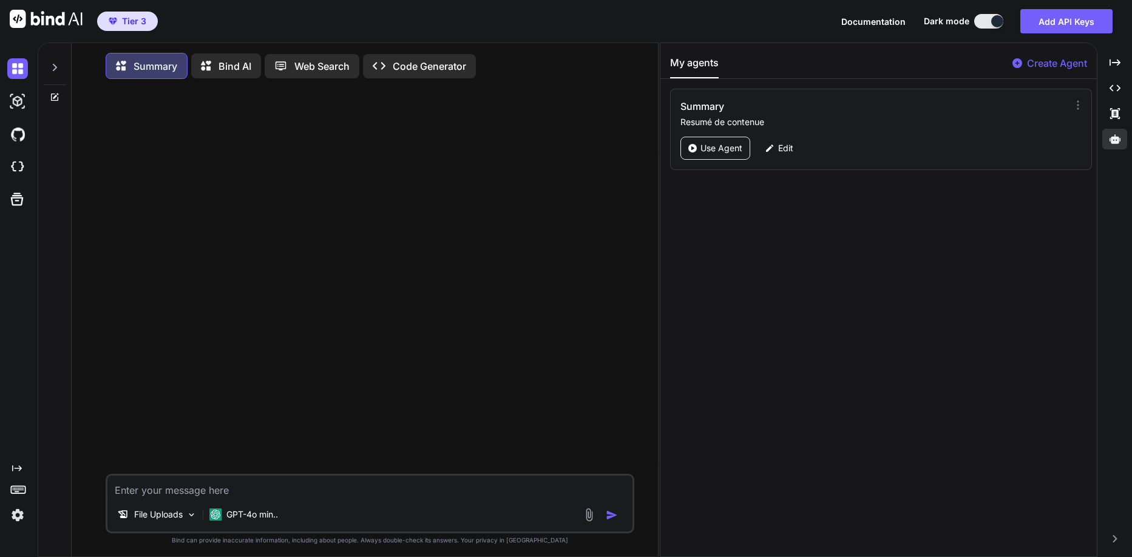
click at [173, 495] on textarea at bounding box center [369, 486] width 525 height 22
type textarea "R"
type textarea "x"
type textarea "Ré"
type textarea "x"
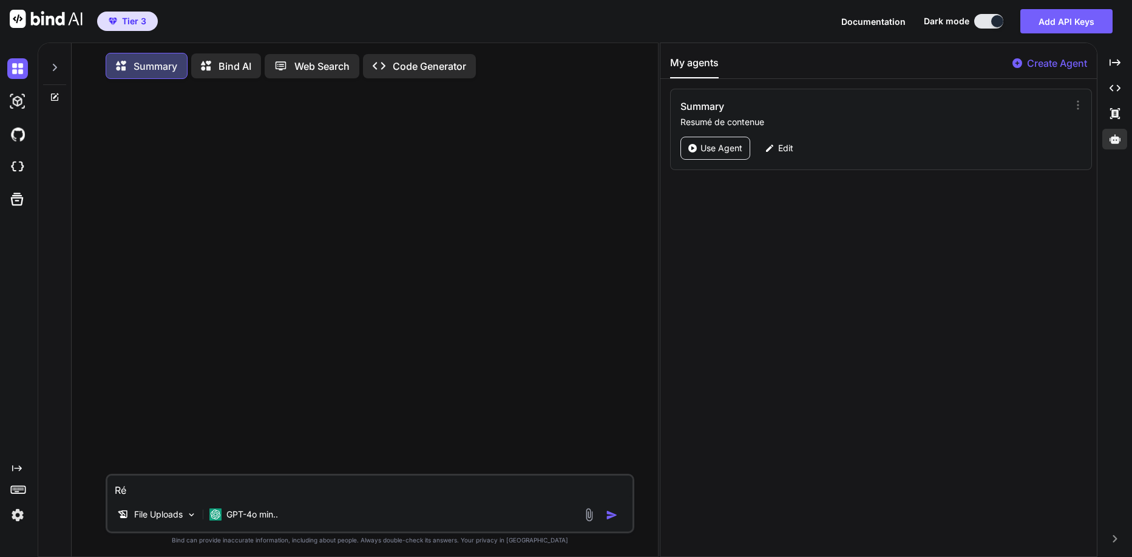
type textarea "Rés"
type textarea "x"
type textarea "Résu"
type textarea "x"
type textarea "Résum"
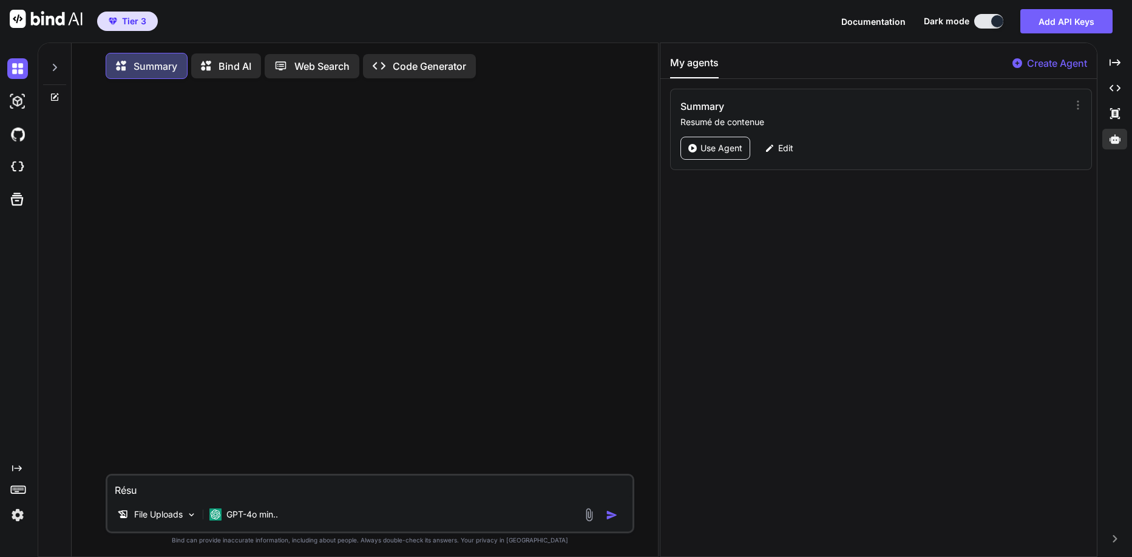
type textarea "x"
type textarea "Résume"
type textarea "x"
type textarea "Résume"
type textarea "x"
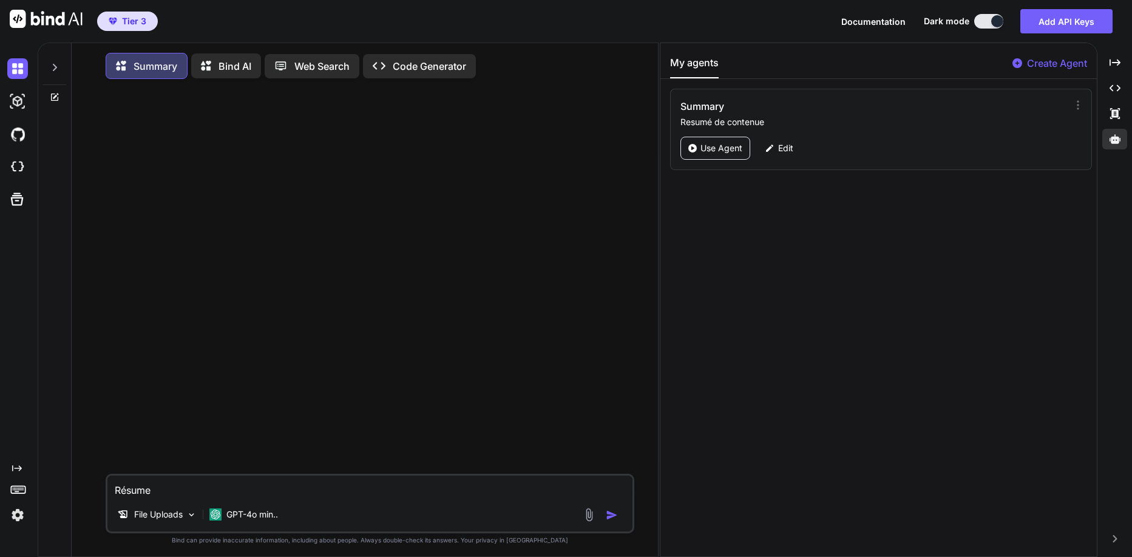
type textarea "Résume m"
type textarea "x"
type textarea "Résume mo"
type textarea "x"
type textarea "Résume moi"
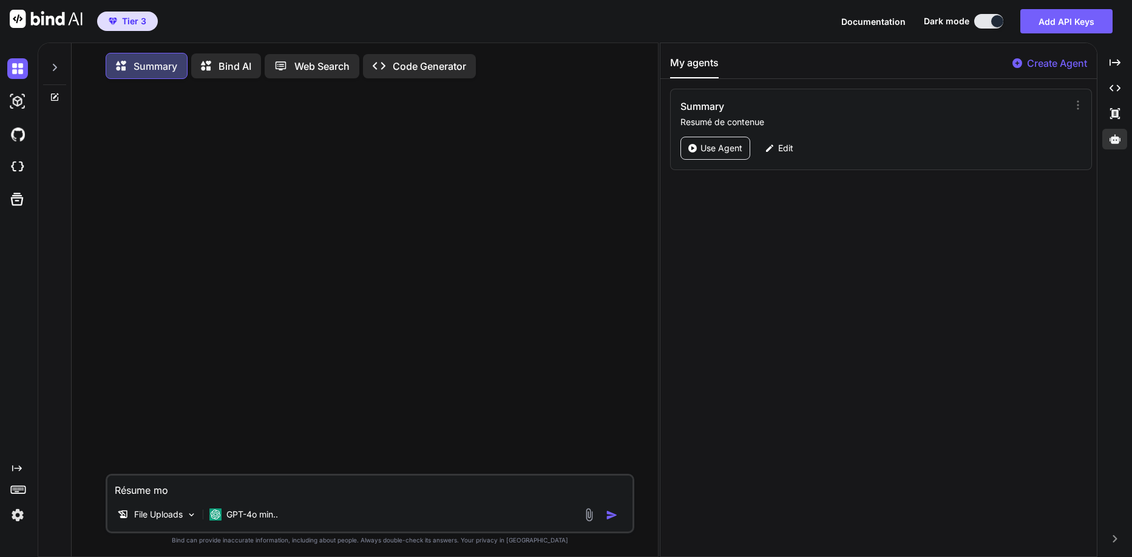
type textarea "x"
type textarea "Résume moi"
type textarea "x"
type textarea "Résume moi l"
type textarea "x"
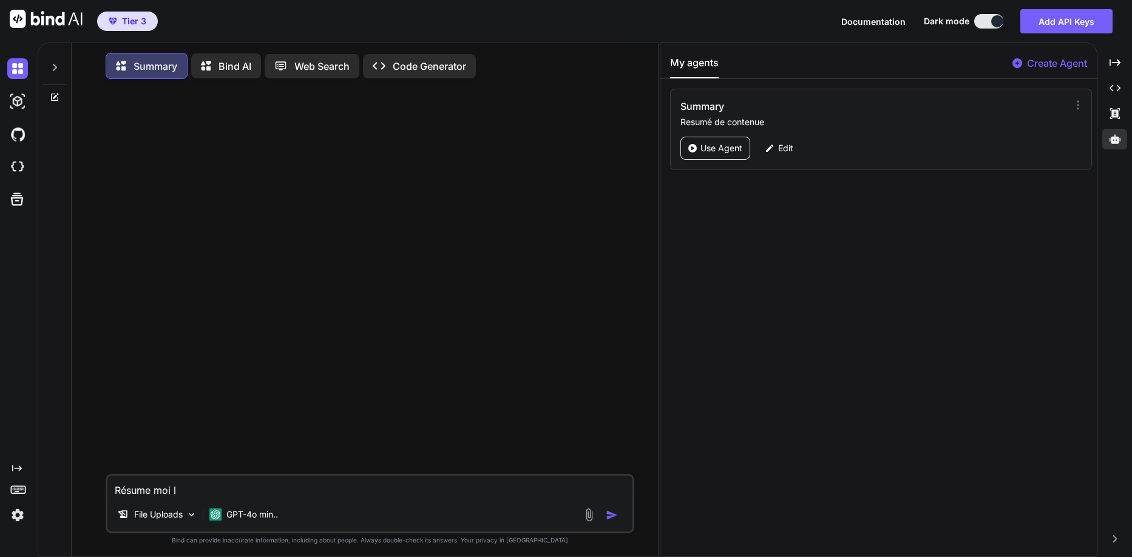
type textarea "Résume moi le"
type textarea "x"
type textarea "Résume moi les"
type textarea "x"
type textarea "Résume moi les"
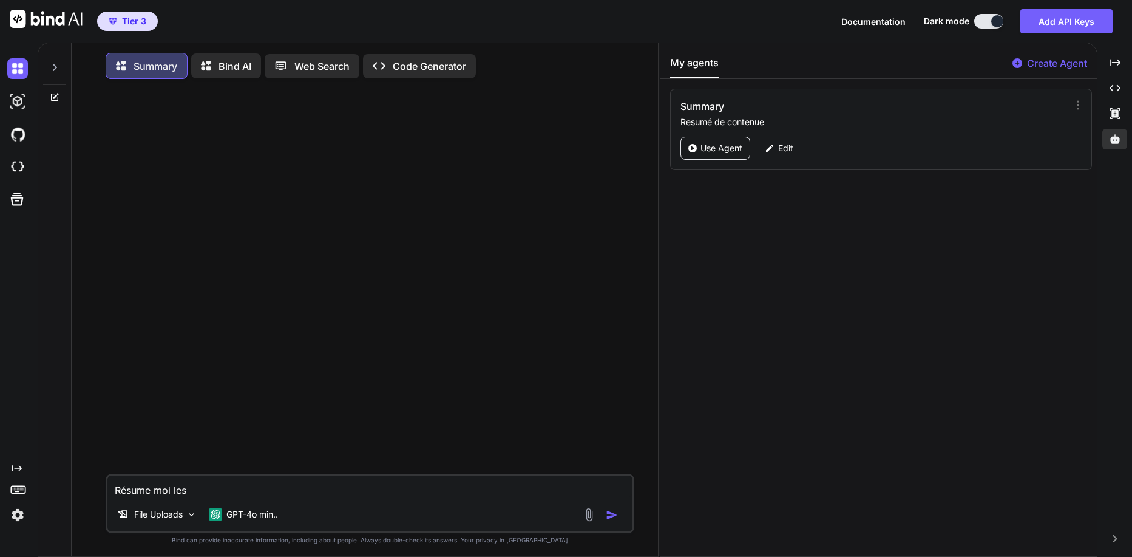
type textarea "x"
type textarea "Résume moi les d"
type textarea "x"
type textarea "Résume moi les do"
type textarea "x"
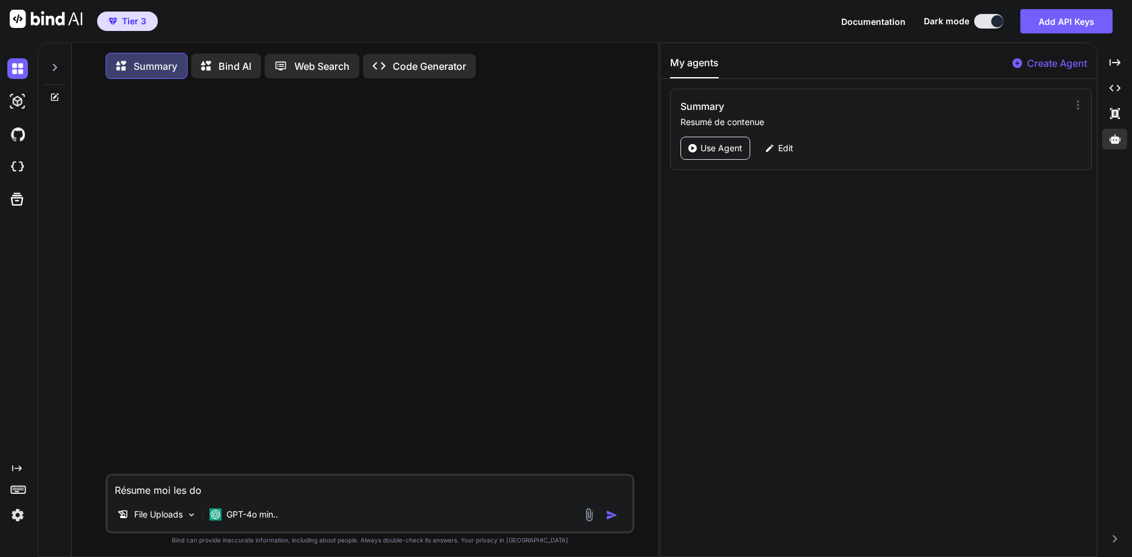
type textarea "Résume moi les doc"
type textarea "x"
type textarea "Résume moi les docu"
type textarea "x"
type textarea "Résume moi les docum"
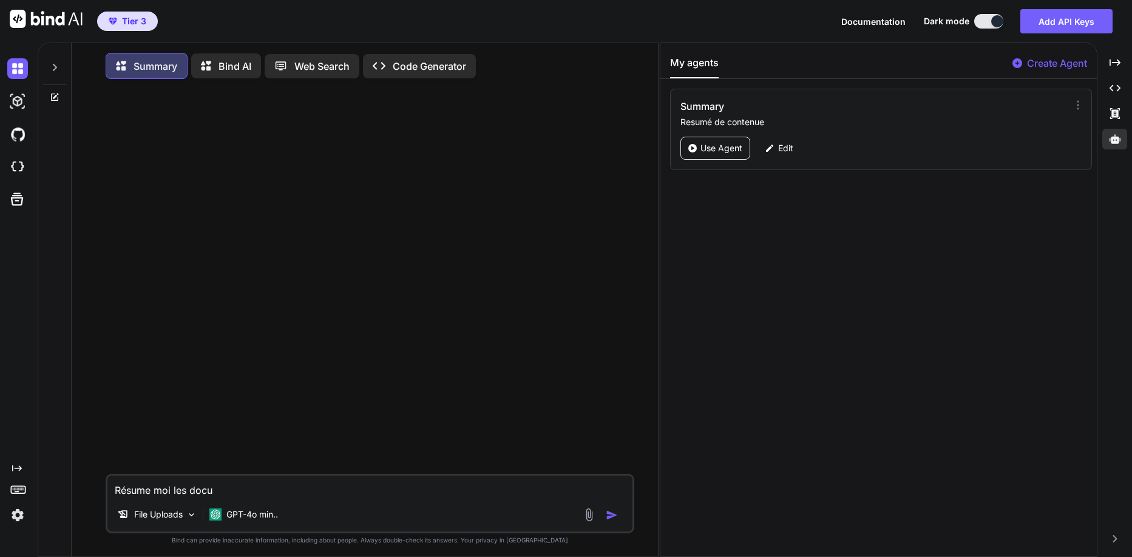
type textarea "x"
type textarea "Résume moi les docume"
type textarea "x"
type textarea "Résume moi les documen"
type textarea "x"
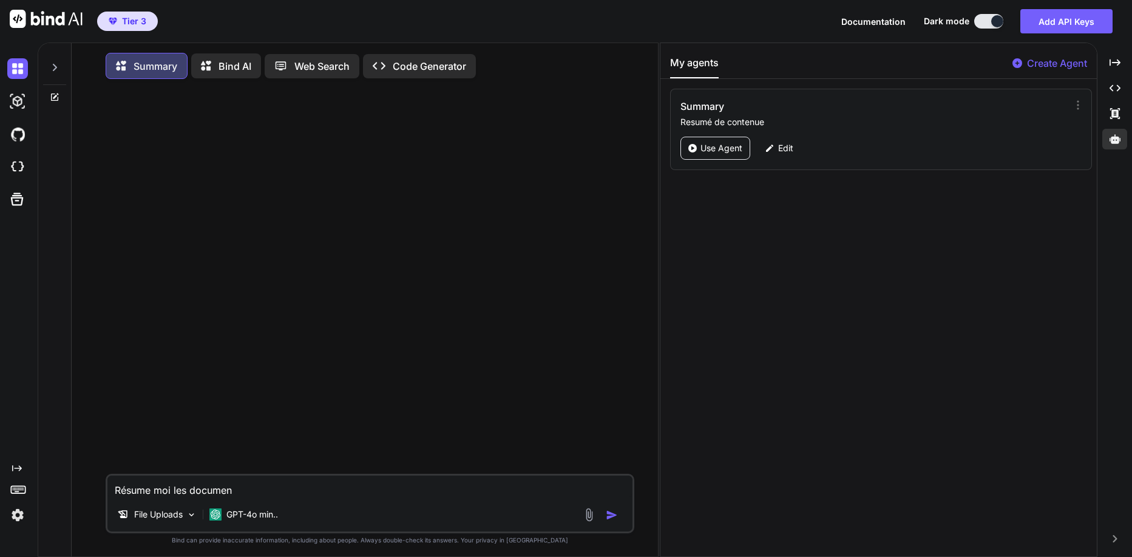
type textarea "Résume moi les document"
type textarea "x"
type textarea "Résume moi les documents"
type textarea "x"
type textarea "Résume moi les documents"
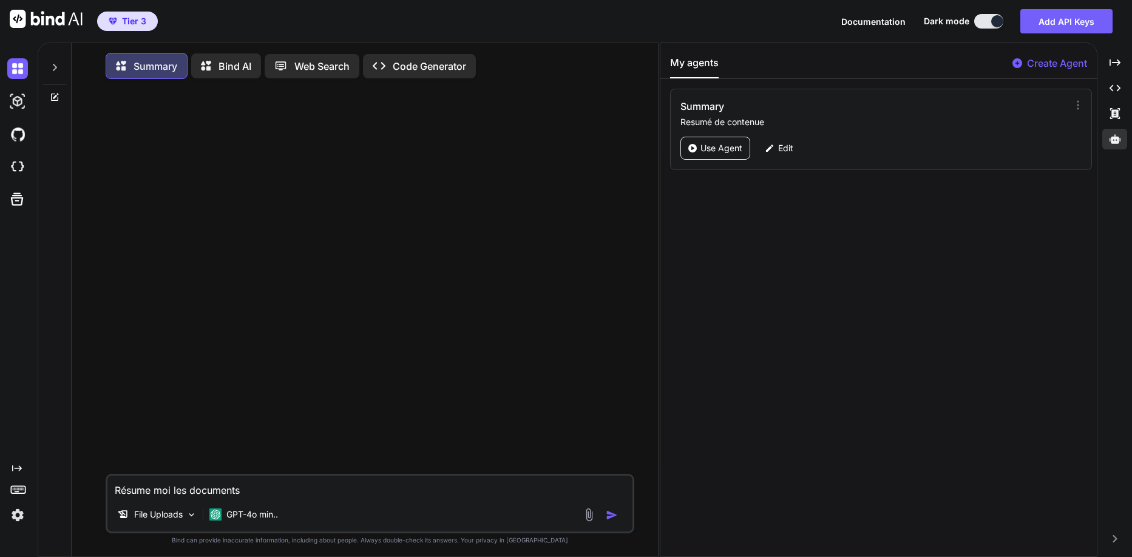
type textarea "x"
type textarea "Résume moi les documents"
type textarea "x"
type textarea "Résume moi les documents."
type textarea "x"
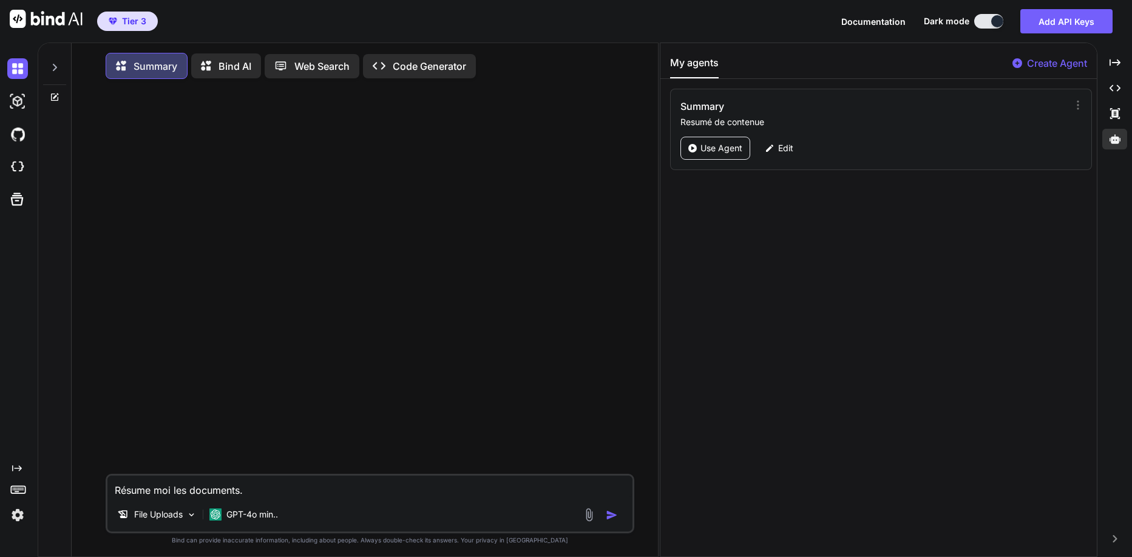
type textarea "Résume moi les documents."
type textarea "x"
type textarea "Résume moi les documents. M"
type textarea "x"
type textarea "Résume moi les documents. [GEOGRAPHIC_DATA]"
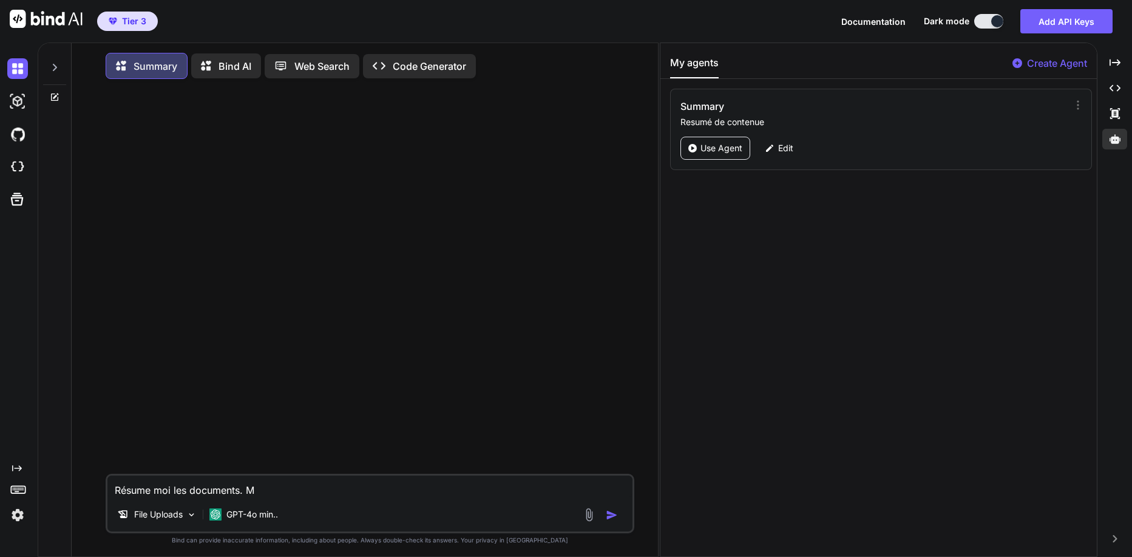
type textarea "x"
type textarea "Résume moi les documents. [GEOGRAPHIC_DATA],n"
type textarea "x"
type textarea "Résume moi les documents. [GEOGRAPHIC_DATA],"
type textarea "x"
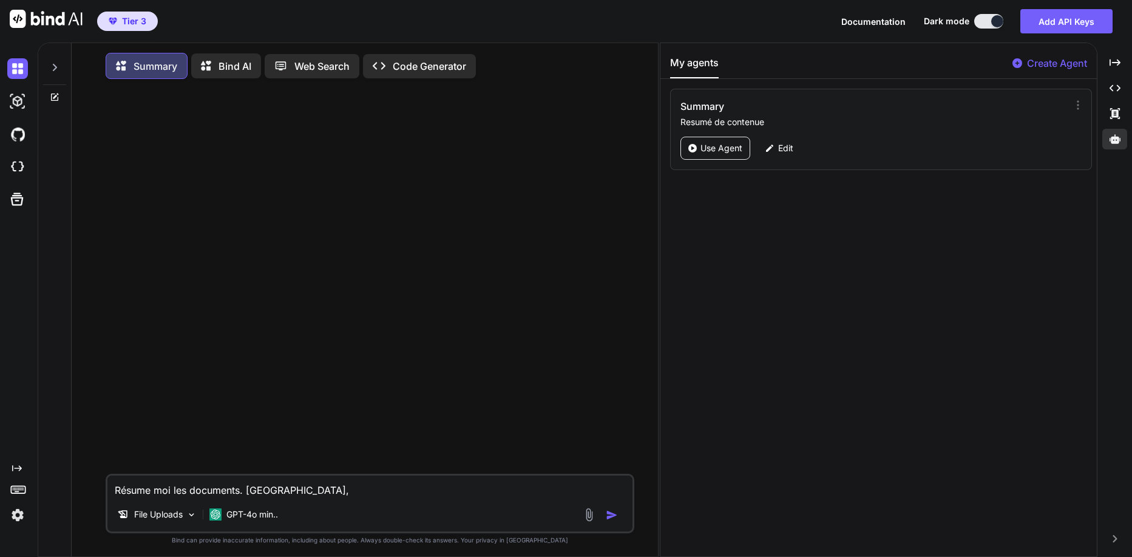
type textarea "Résume moi les documents. [GEOGRAPHIC_DATA]"
type textarea "x"
type textarea "Résume moi les documents. M"
type textarea "x"
type textarea "Résume moi les documents. Mo"
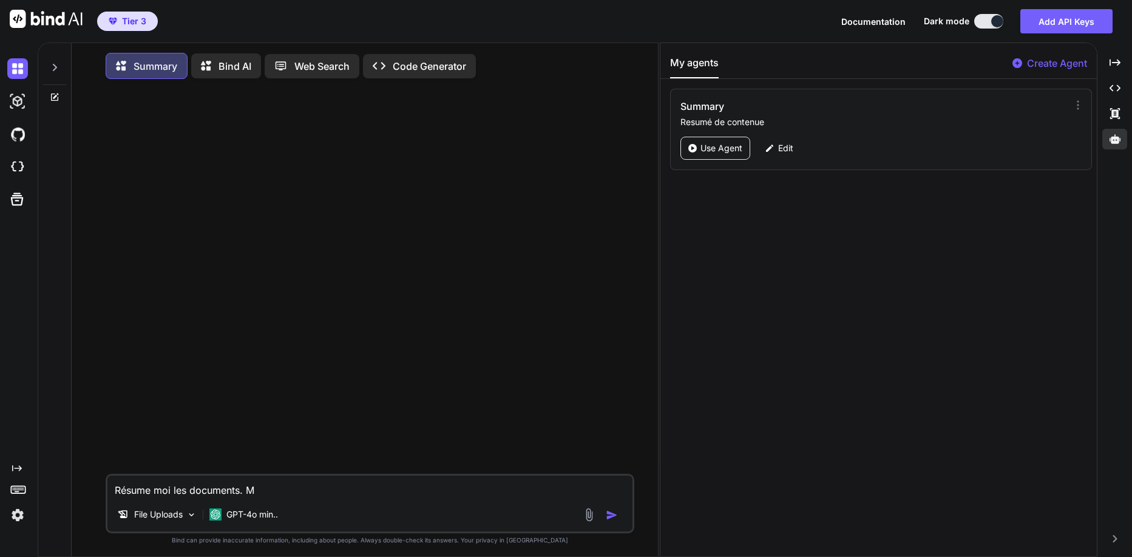
type textarea "x"
type textarea "Résume moi les documents. Mon"
type textarea "x"
type textarea "Résume moi les documents. [GEOGRAPHIC_DATA]"
type textarea "x"
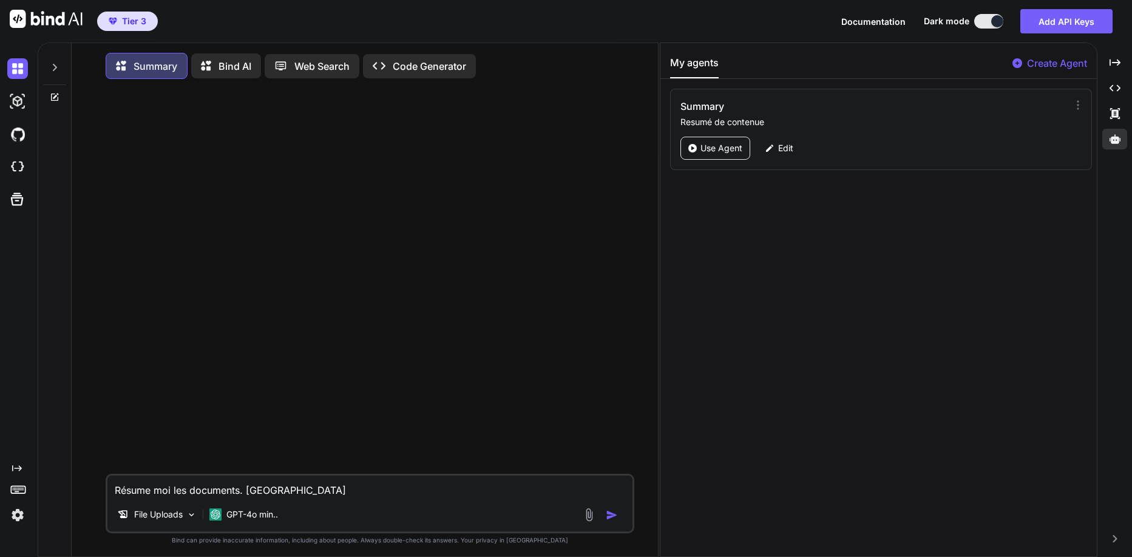
type textarea "Résume moi les documents. [GEOGRAPHIC_DATA]"
type textarea "x"
type textarea "Résume moi les documents. [GEOGRAPHIC_DATA]"
type textarea "x"
type textarea "Résume moi les documents. [GEOGRAPHIC_DATA]"
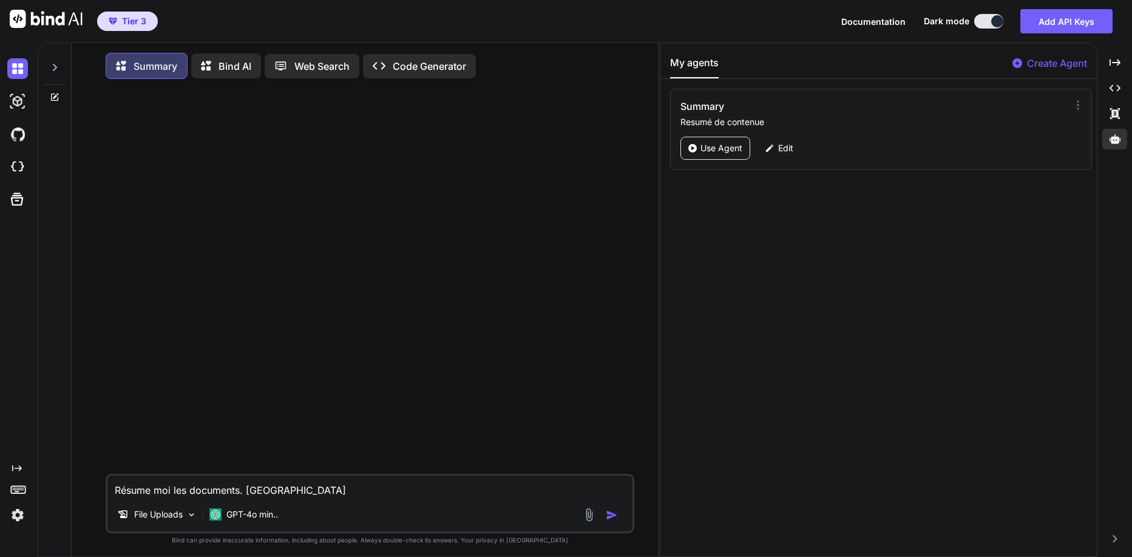
type textarea "x"
type textarea "Résume moi les documents. Montre m"
type textarea "x"
type textarea "Résume moi les documents. [GEOGRAPHIC_DATA]"
type textarea "x"
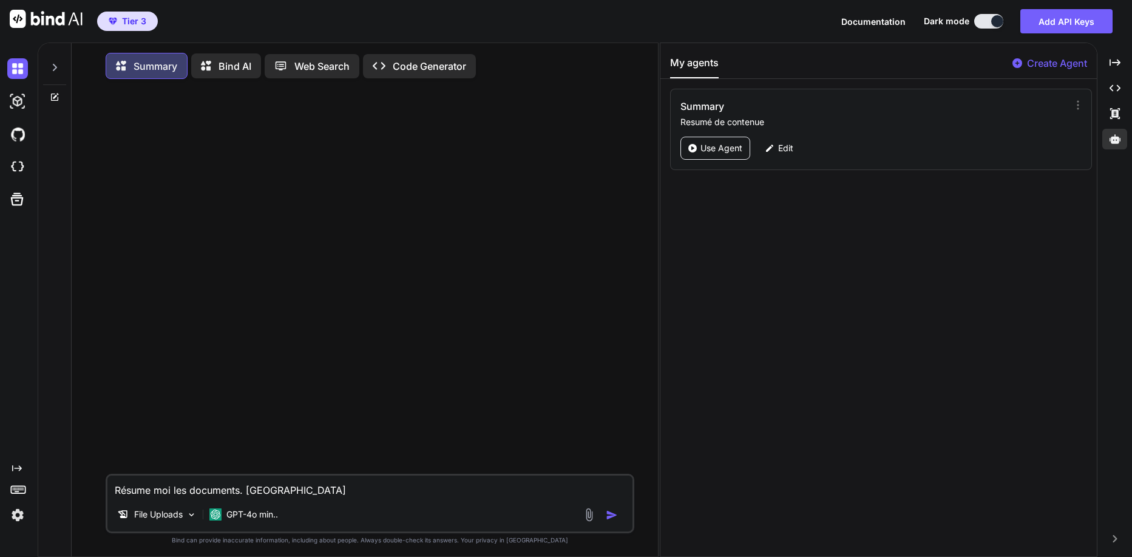
type textarea "Résume moi les documents. Montre moi"
type textarea "x"
type textarea "Résume moi les documents. Montre moi"
type textarea "x"
type textarea "Résume moi les documents. Montre moi t"
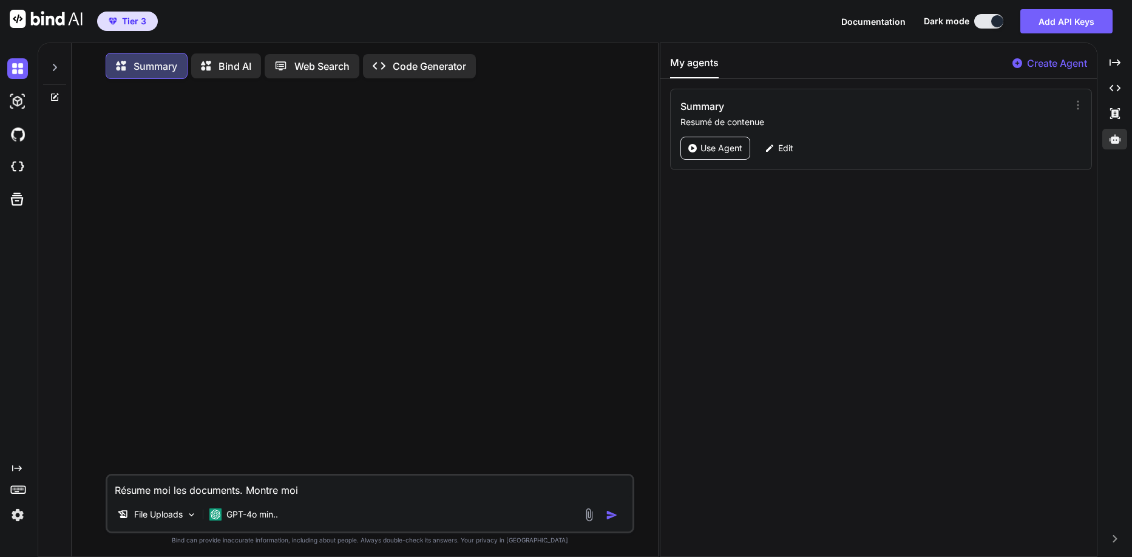
type textarea "x"
type textarea "Résume moi les documents. Montre moi to"
type textarea "x"
type textarea "Résume moi les documents. Montre moi ton"
type textarea "x"
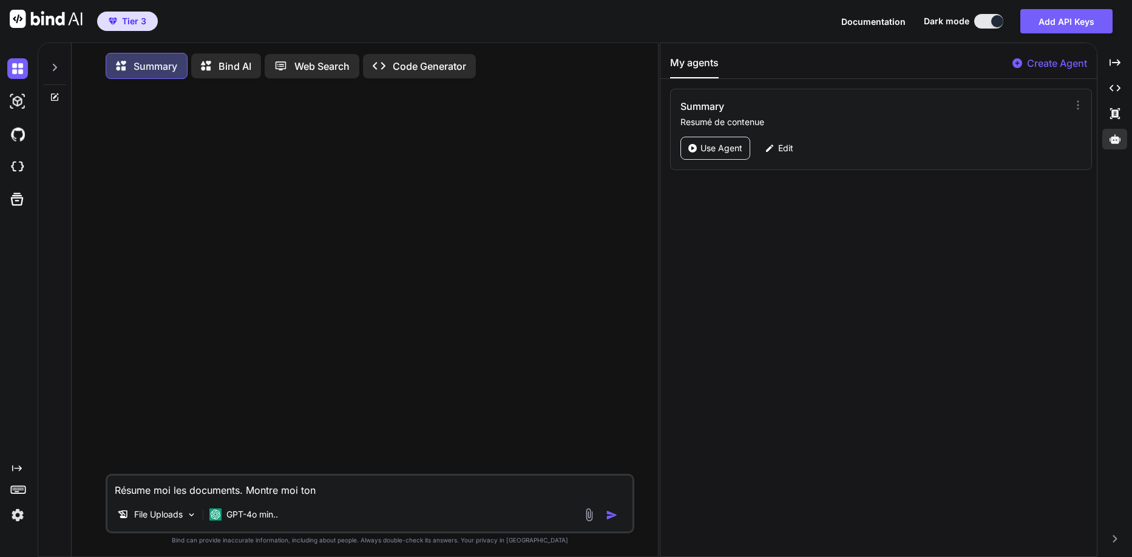
type textarea "Résume moi les documents. Montre moi ton"
type textarea "x"
type textarea "Résume moi les documents. Montre moi ton r"
type textarea "x"
type textarea "Résume moi les documents. Montre moi ton ra"
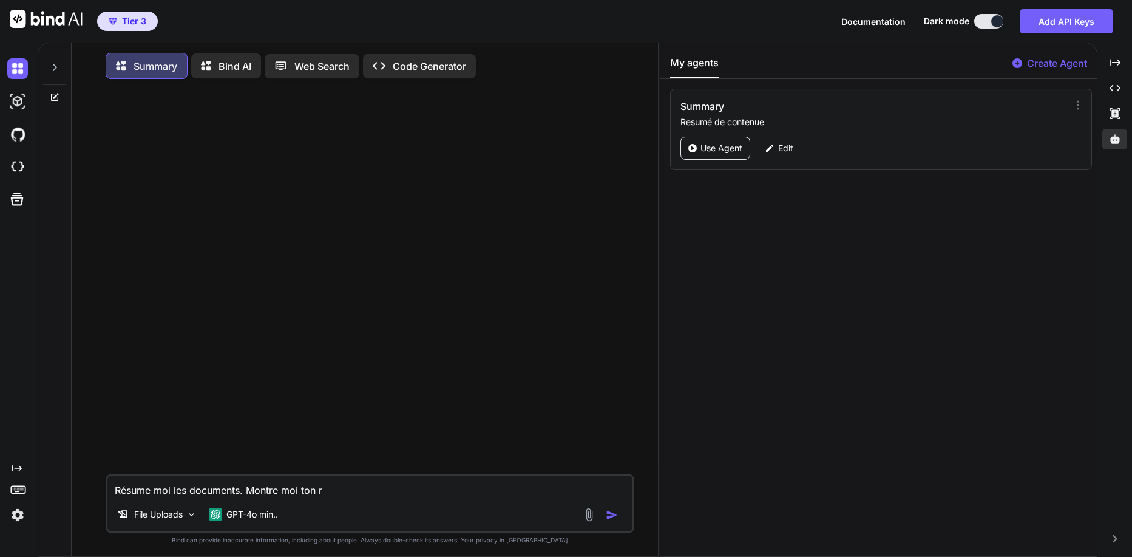
type textarea "x"
type textarea "Résume moi les documents. Montre moi ton rai"
type textarea "x"
type textarea "Résume moi les documents. Montre moi ton rais"
type textarea "x"
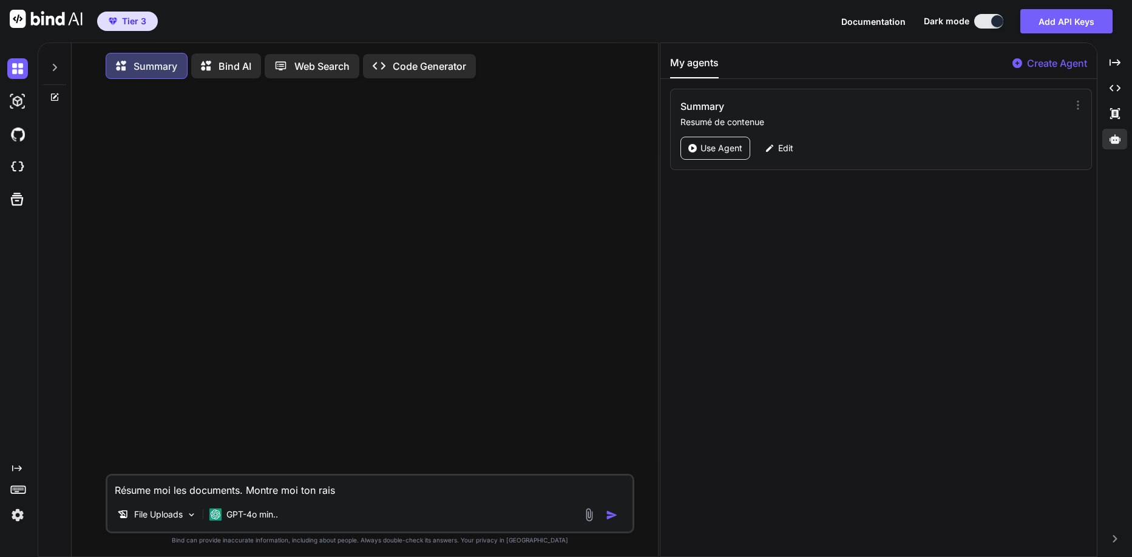
type textarea "Résume moi les documents. Montre moi ton raiso"
type textarea "x"
type textarea "Résume moi les documents. Montre moi ton raison"
type textarea "x"
type textarea "Résume moi les documents. Montre moi ton raisonn"
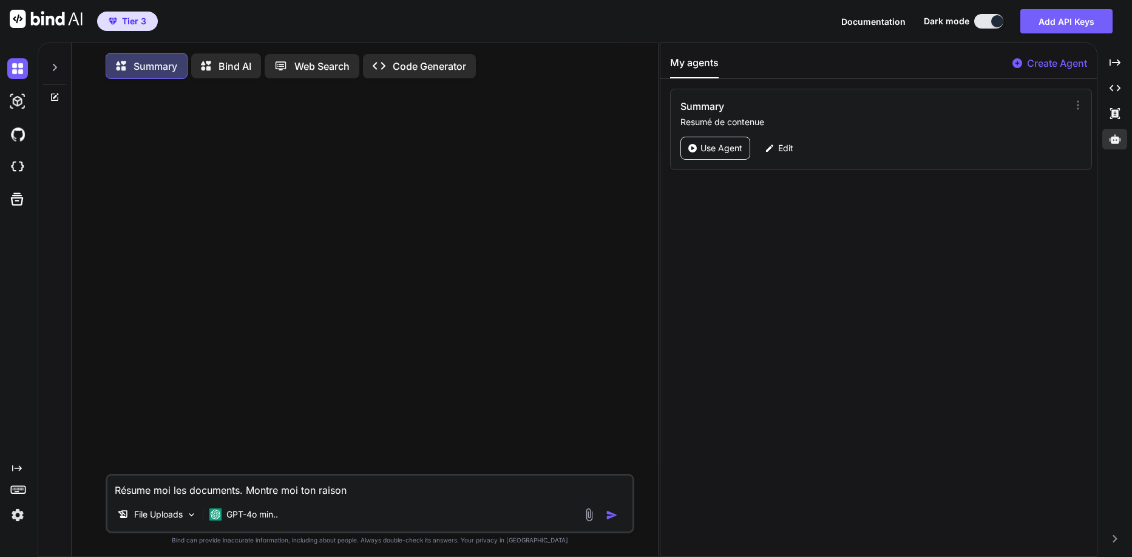
type textarea "x"
type textarea "Résume moi les documents. Montre moi ton raisonne"
type textarea "x"
type textarea "Résume moi les documents. Montre moi ton raisonnee"
type textarea "x"
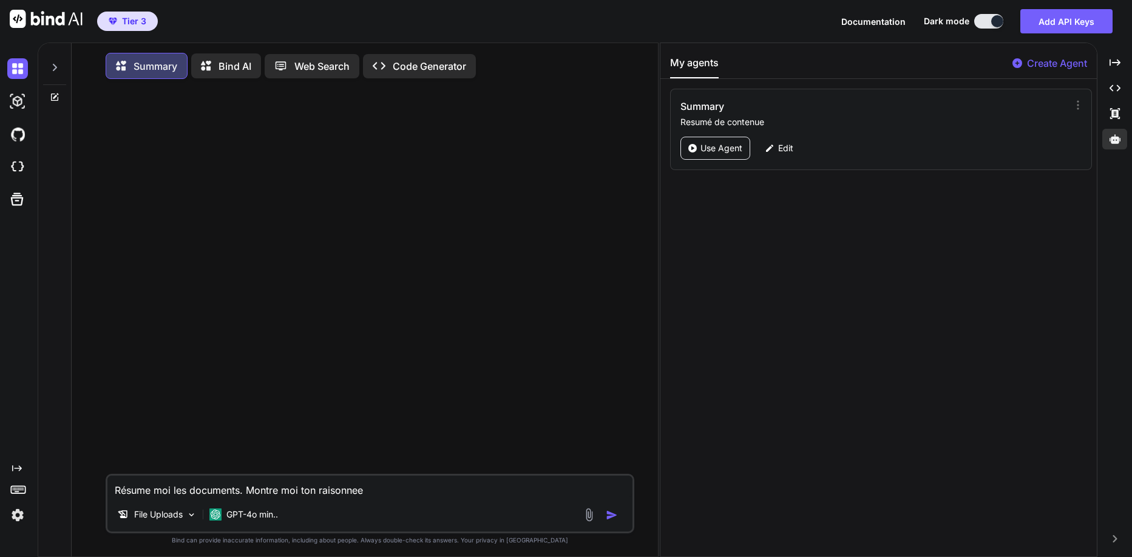
type textarea "Résume moi les documents. Montre moi ton raisonne"
type textarea "x"
type textarea "Résume moi les documents. Montre moi ton raisonnem"
type textarea "x"
type textarea "Résume moi les documents. Montre moi ton raisonneme"
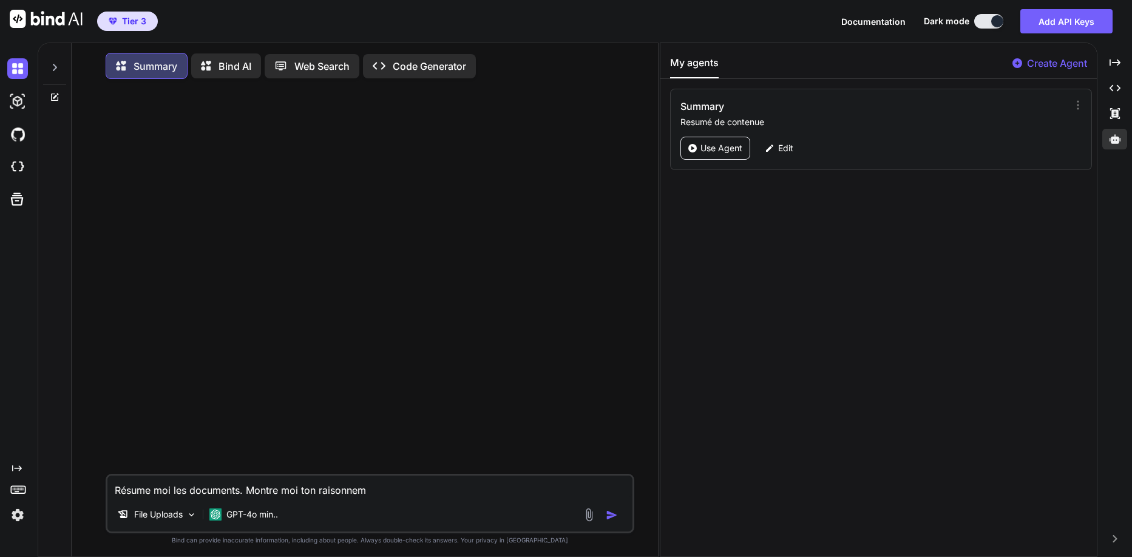
type textarea "x"
type textarea "Résume moi les documents. Montre moi ton raisonnemen"
type textarea "x"
type textarea "Résume moi les documents. Montre moi ton raisonnement"
type textarea "x"
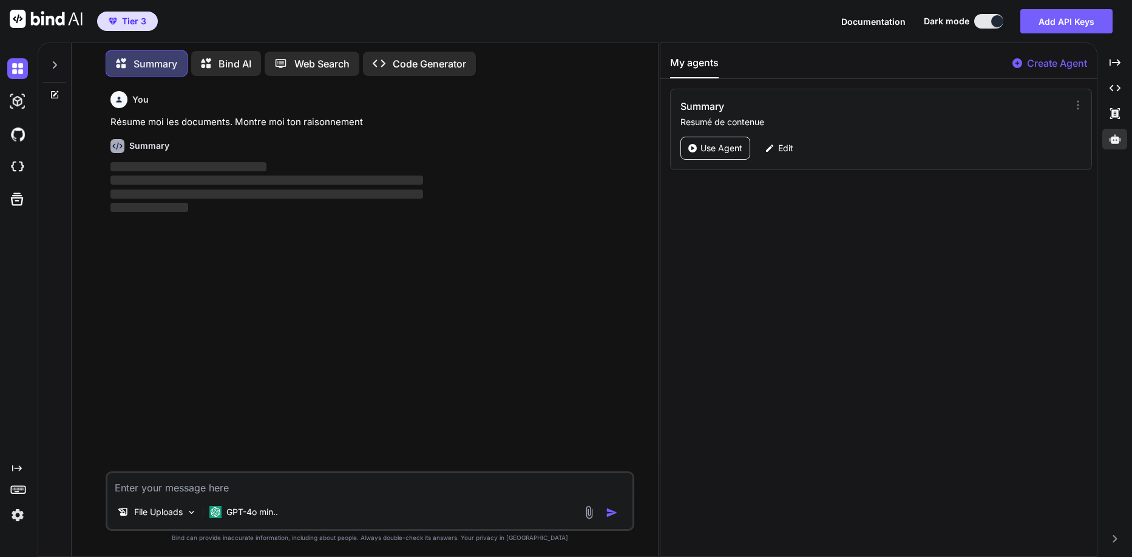
scroll to position [3, 0]
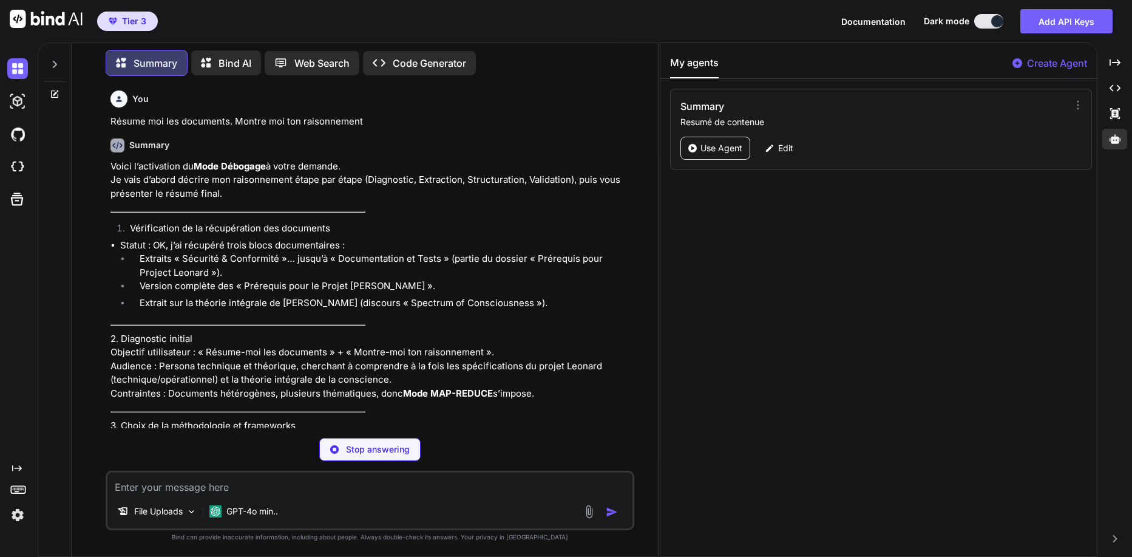
type textarea "x"
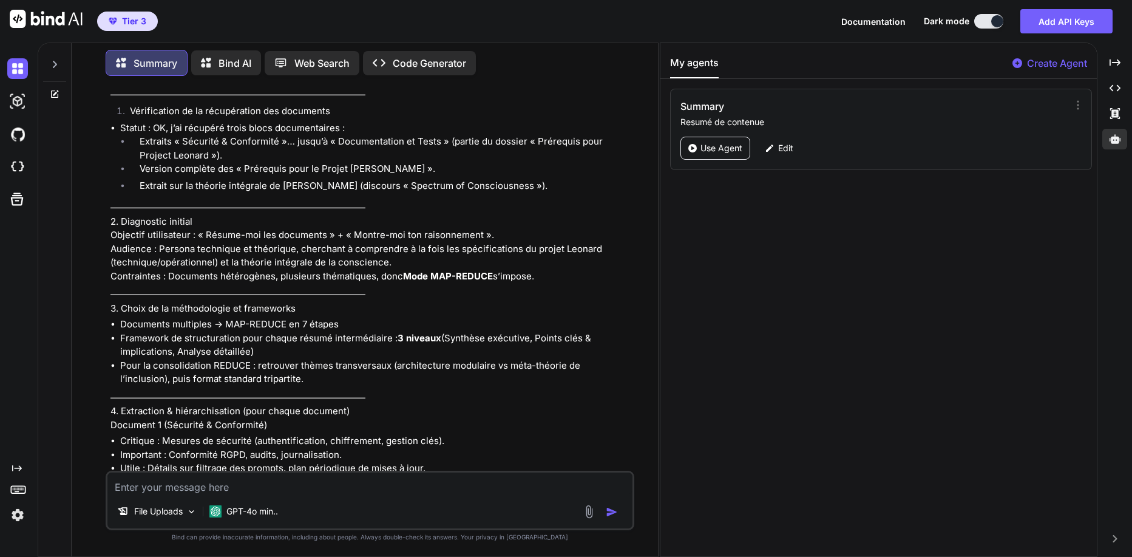
scroll to position [0, 0]
